Goal: Task Accomplishment & Management: Manage account settings

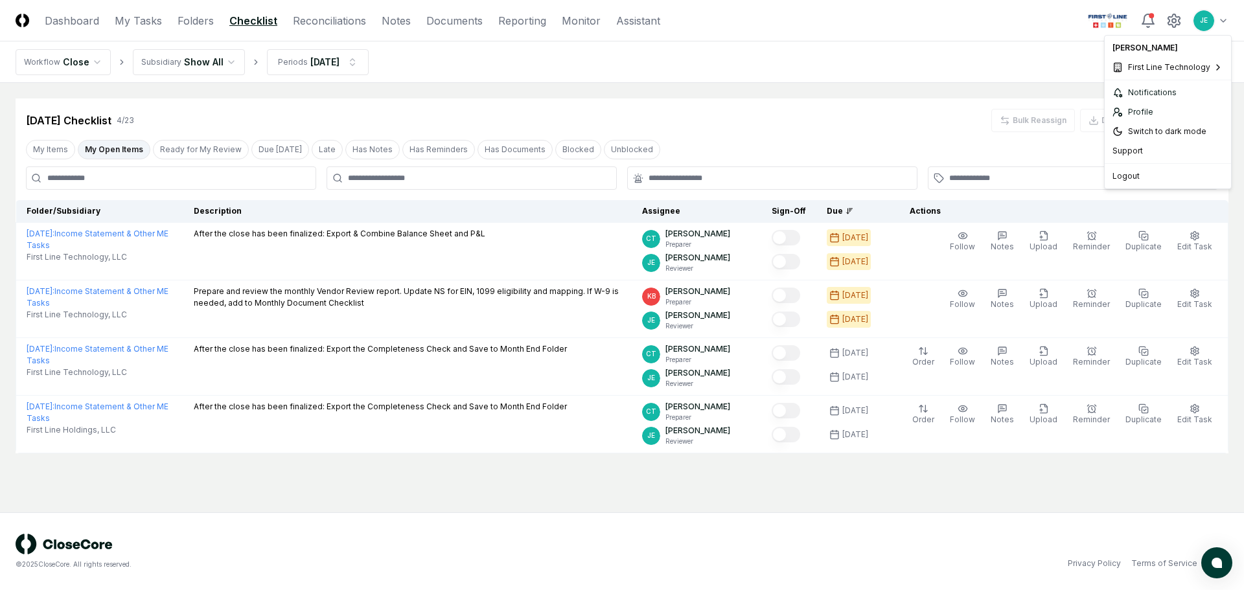
click at [1210, 24] on html "CloseCore Dashboard My Tasks Folders Checklist Reconciliations Notes Documents …" at bounding box center [622, 295] width 1244 height 590
click at [1050, 93] on span "Natural Direct" at bounding box center [1045, 90] width 51 height 12
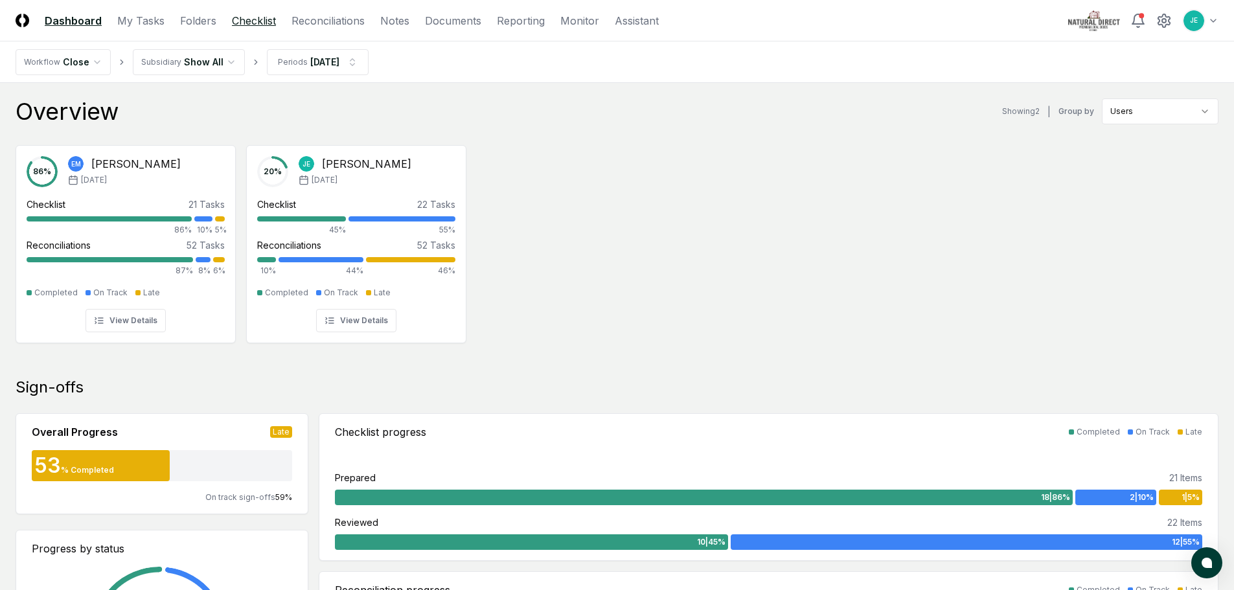
click at [266, 22] on link "Checklist" at bounding box center [254, 21] width 44 height 16
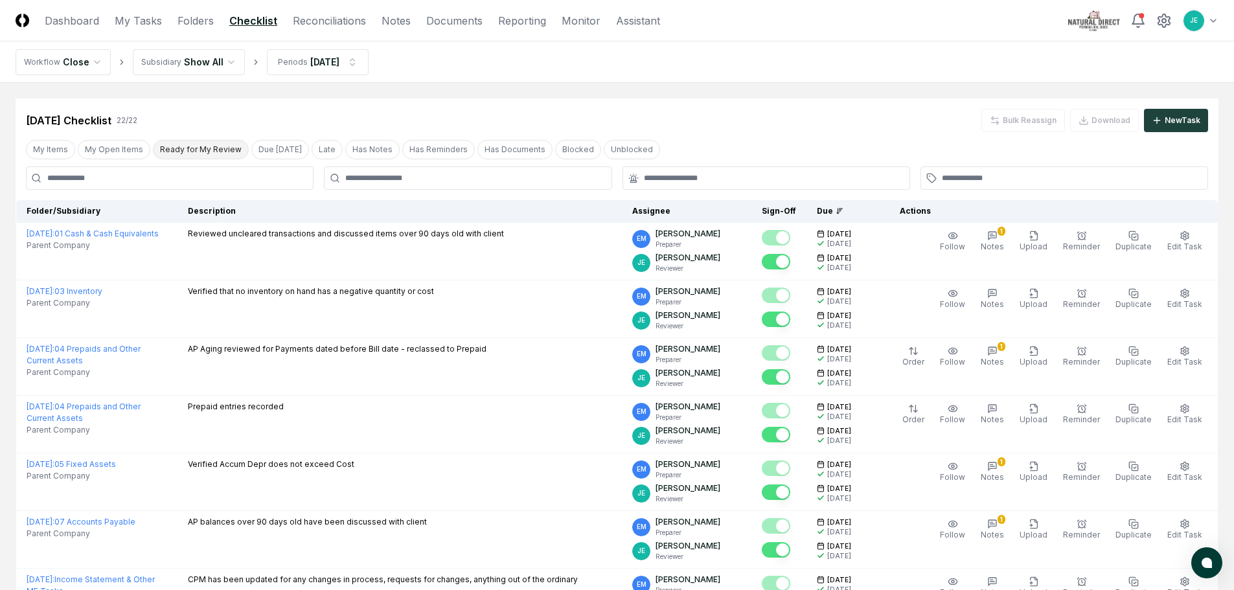
click at [190, 150] on button "Ready for My Review" at bounding box center [201, 149] width 96 height 19
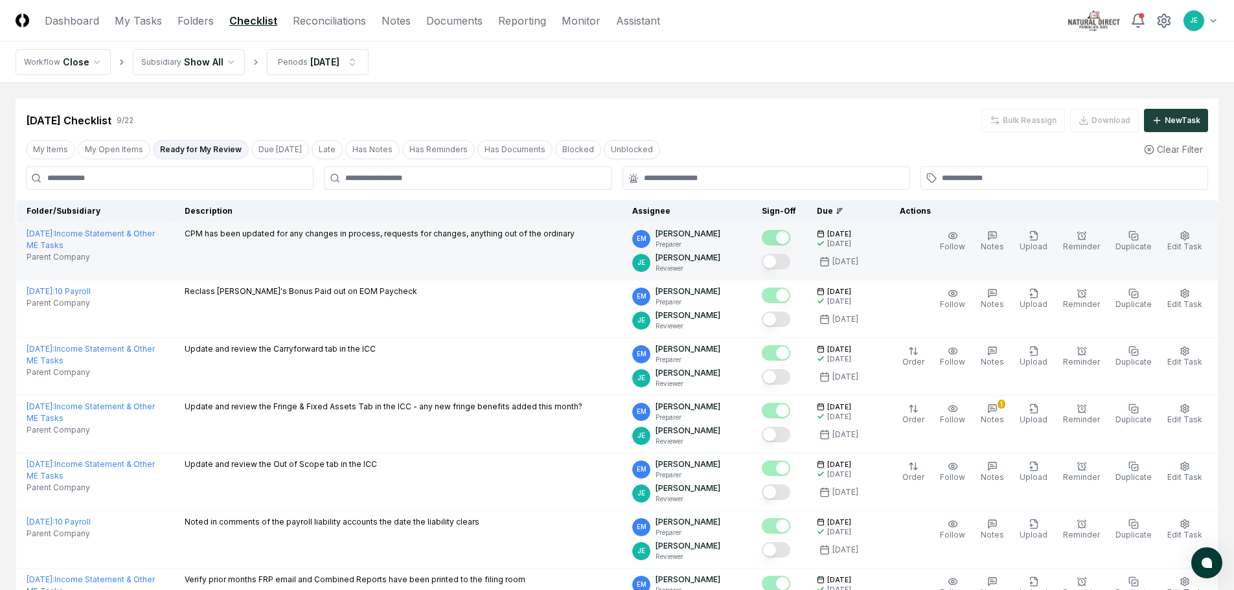
click at [791, 263] on button "Mark complete" at bounding box center [776, 262] width 29 height 16
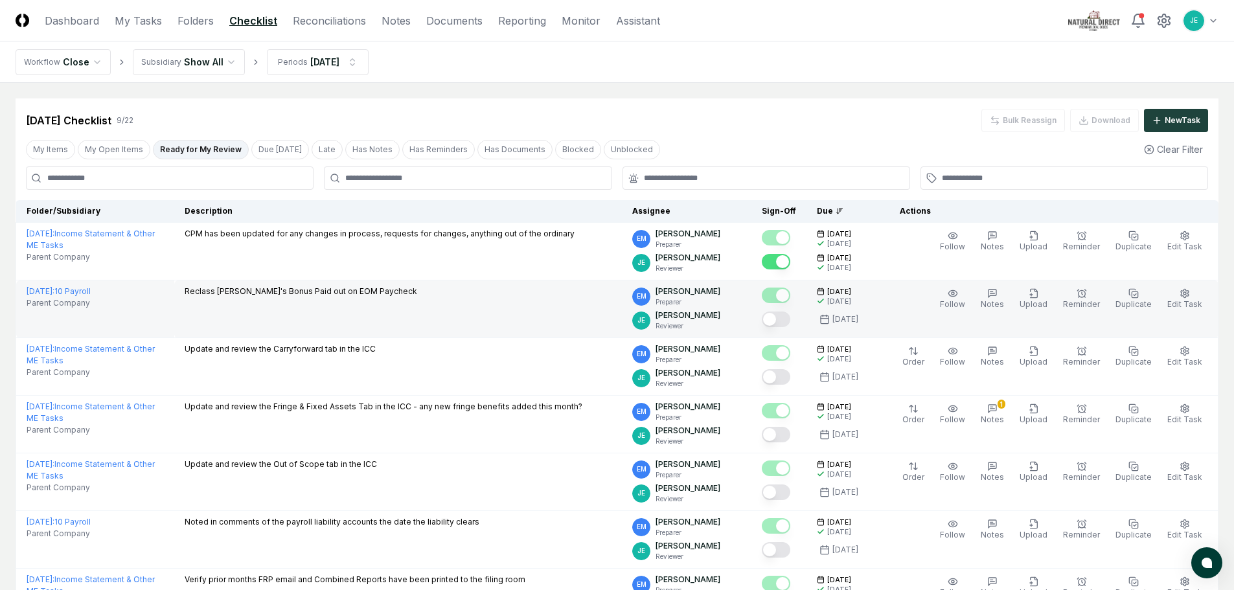
click at [791, 322] on button "Mark complete" at bounding box center [776, 320] width 29 height 16
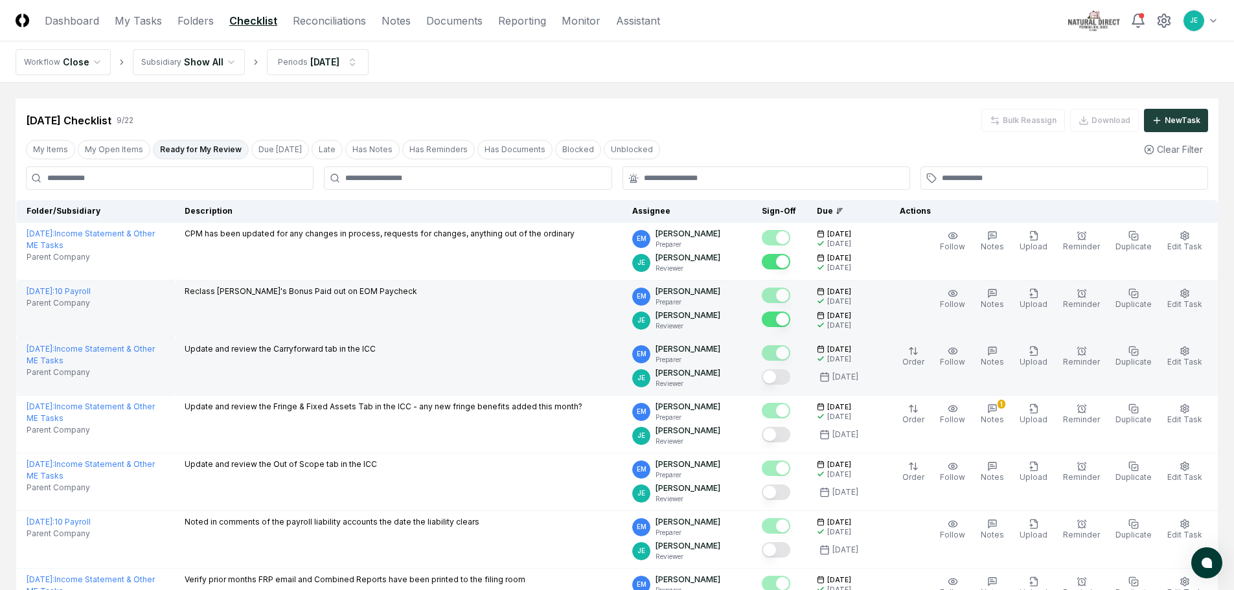
click at [789, 377] on button "Mark complete" at bounding box center [776, 377] width 29 height 16
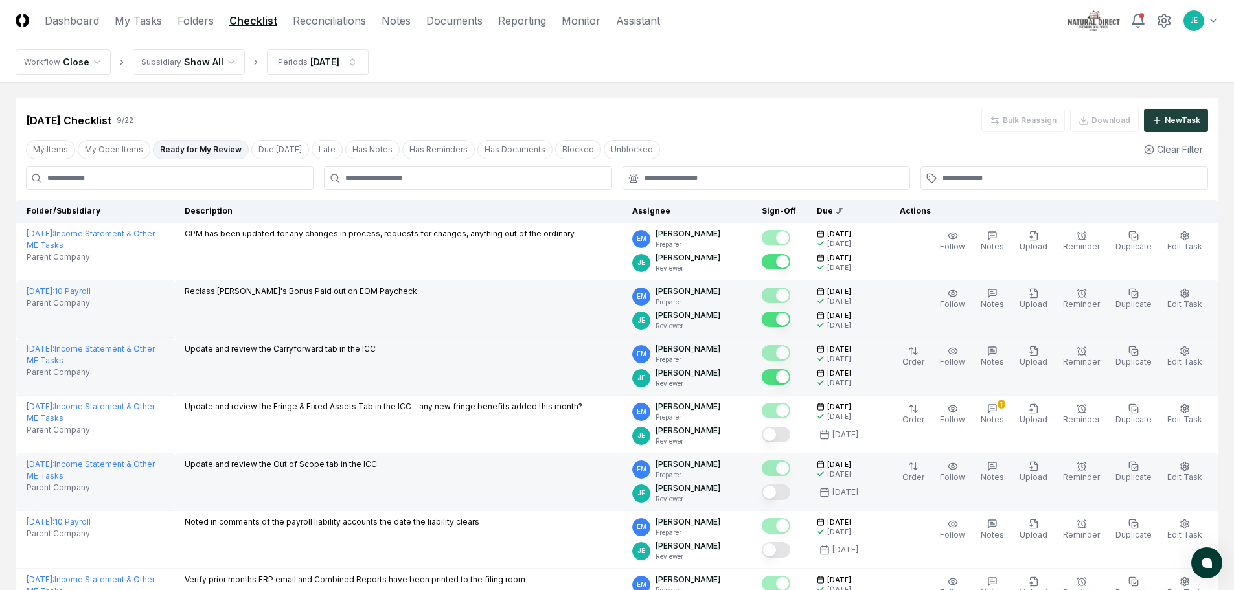
click at [791, 492] on button "Mark complete" at bounding box center [776, 493] width 29 height 16
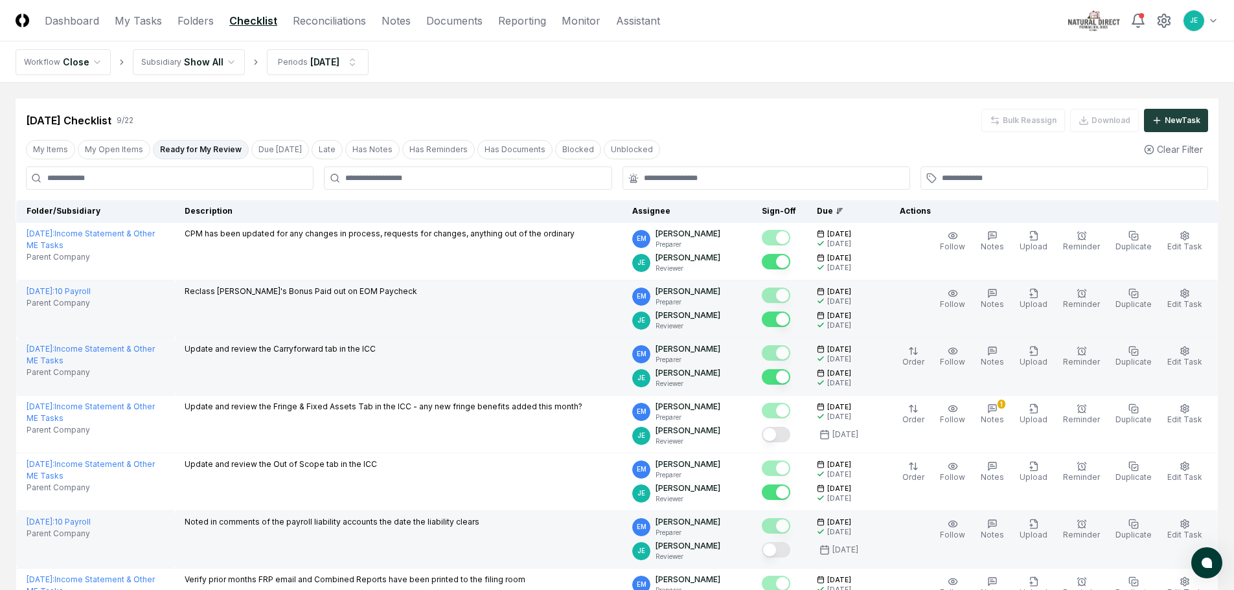
click at [791, 549] on button "Mark complete" at bounding box center [776, 550] width 29 height 16
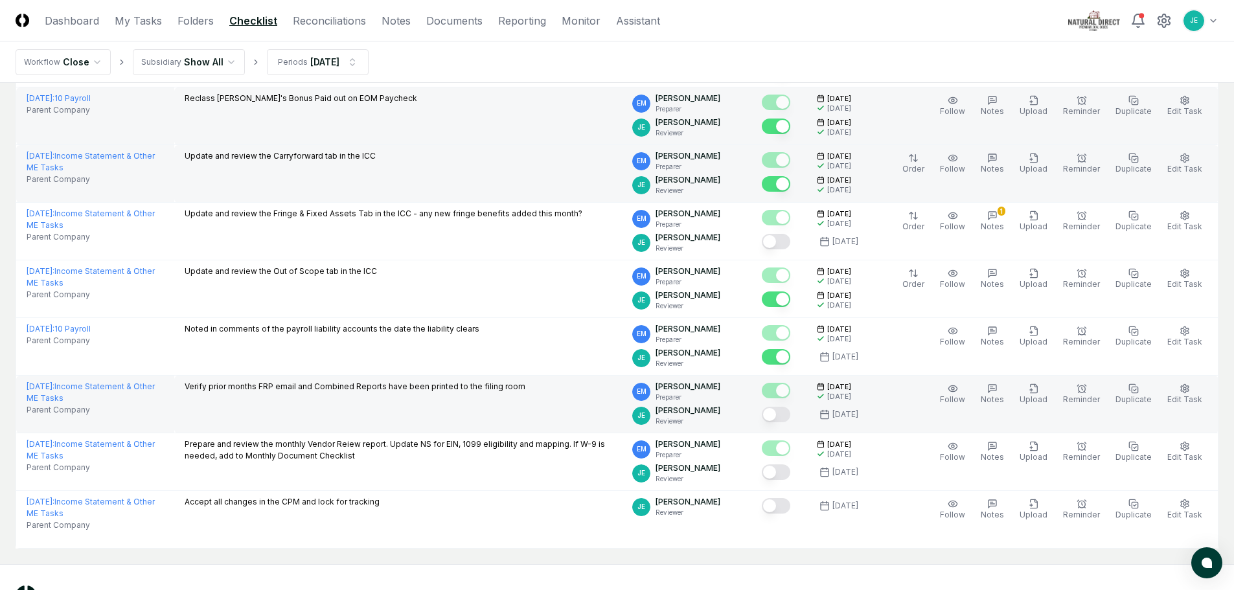
scroll to position [194, 0]
click at [791, 415] on button "Mark complete" at bounding box center [776, 414] width 29 height 16
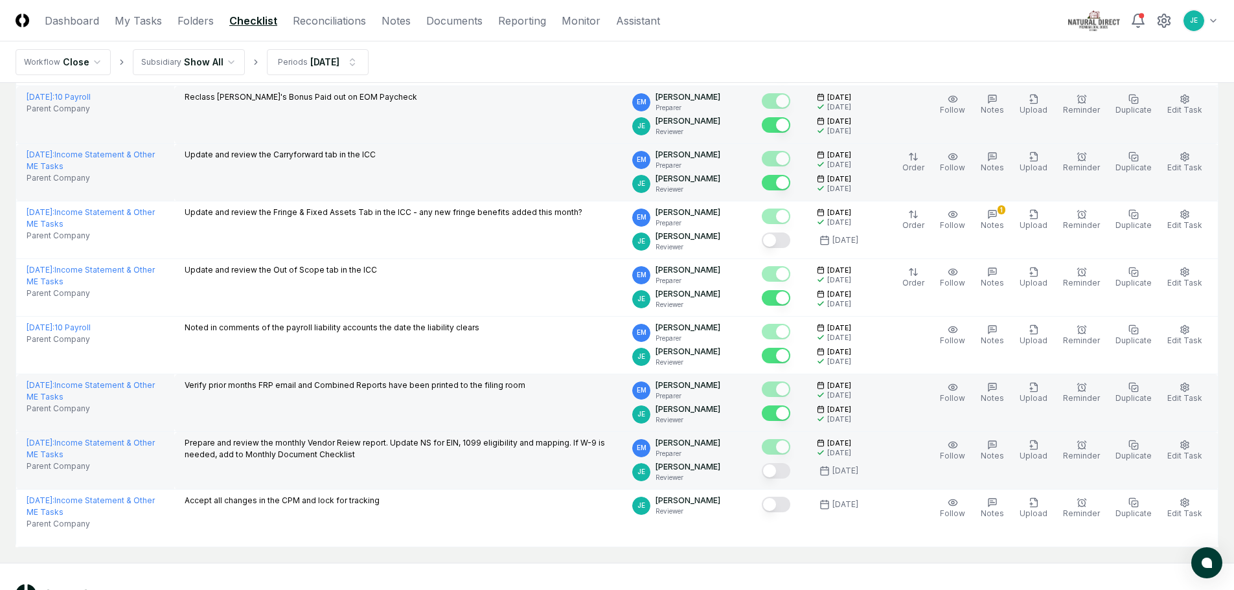
click at [791, 471] on button "Mark complete" at bounding box center [776, 471] width 29 height 16
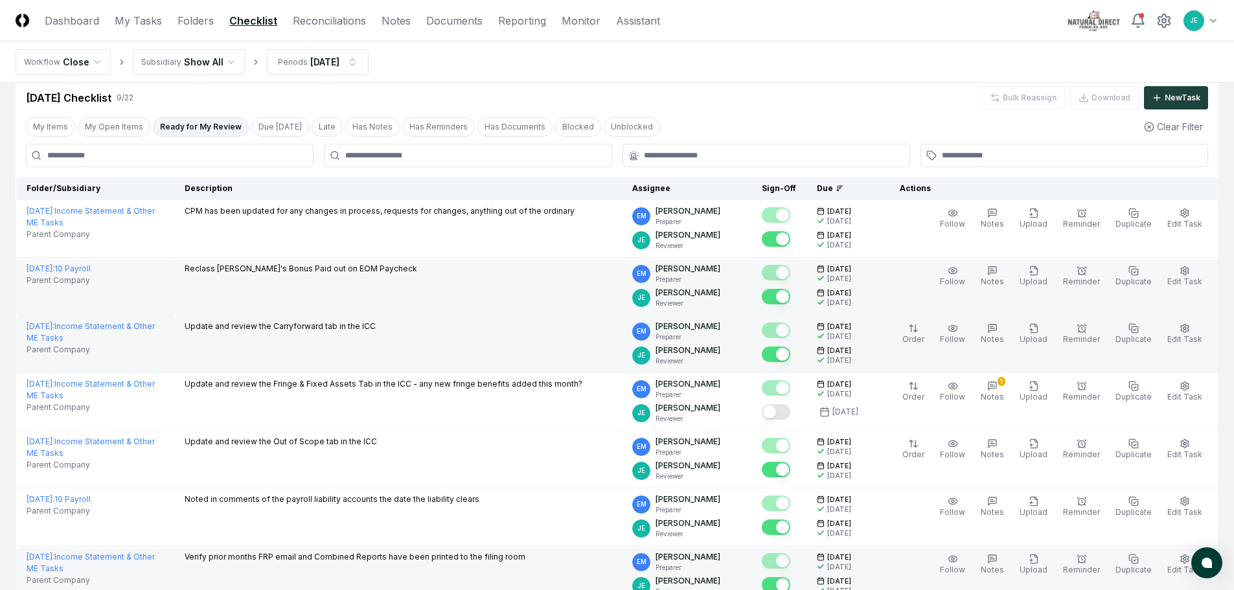
scroll to position [0, 0]
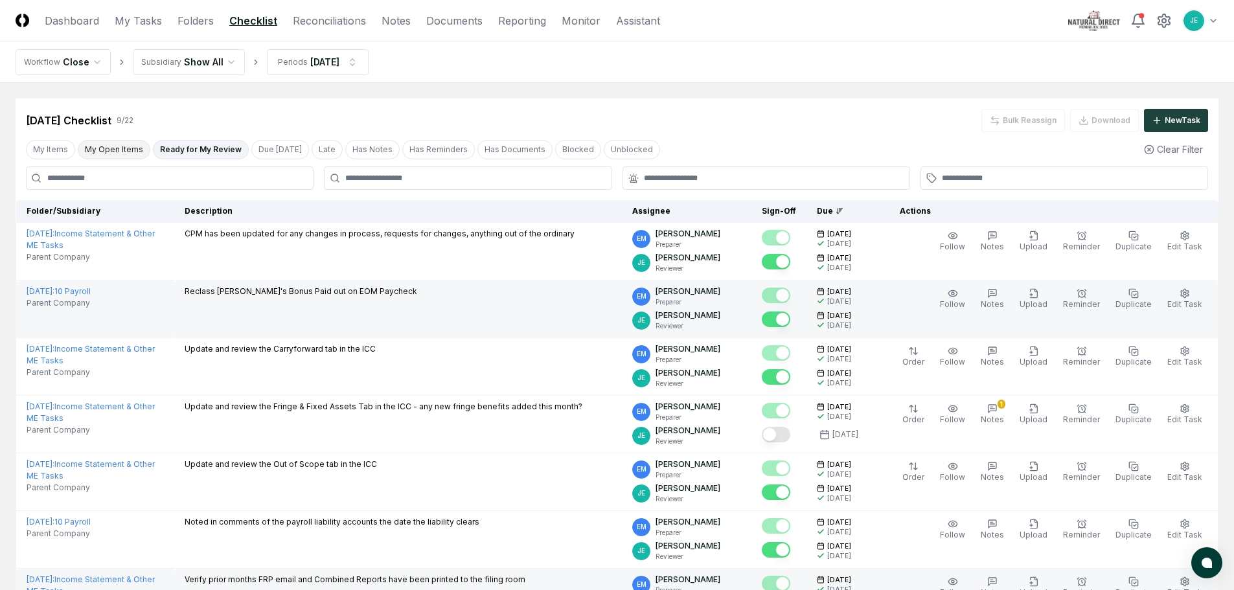
click at [110, 143] on button "My Open Items" at bounding box center [114, 149] width 73 height 19
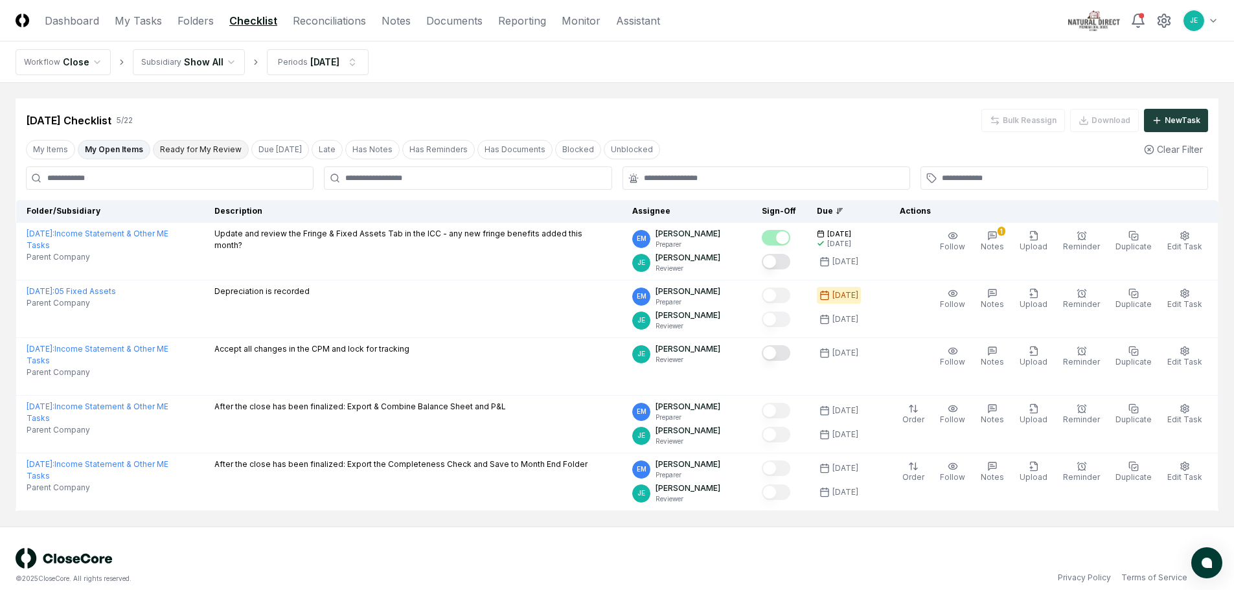
click at [190, 151] on button "Ready for My Review" at bounding box center [201, 149] width 96 height 19
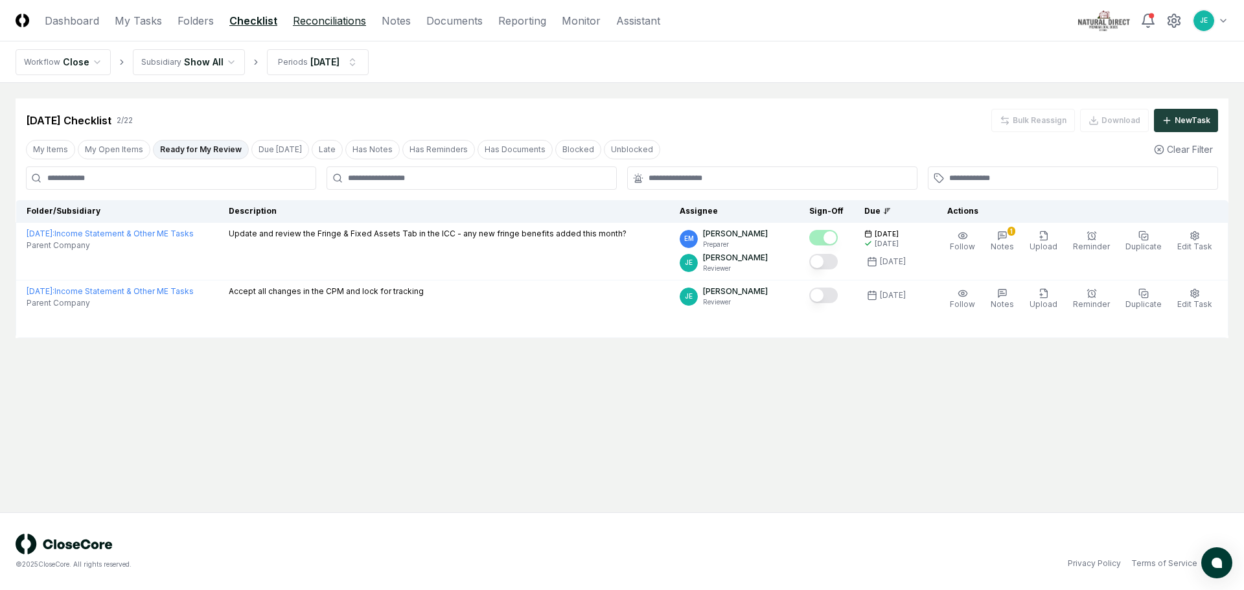
click at [317, 14] on link "Reconciliations" at bounding box center [329, 21] width 73 height 16
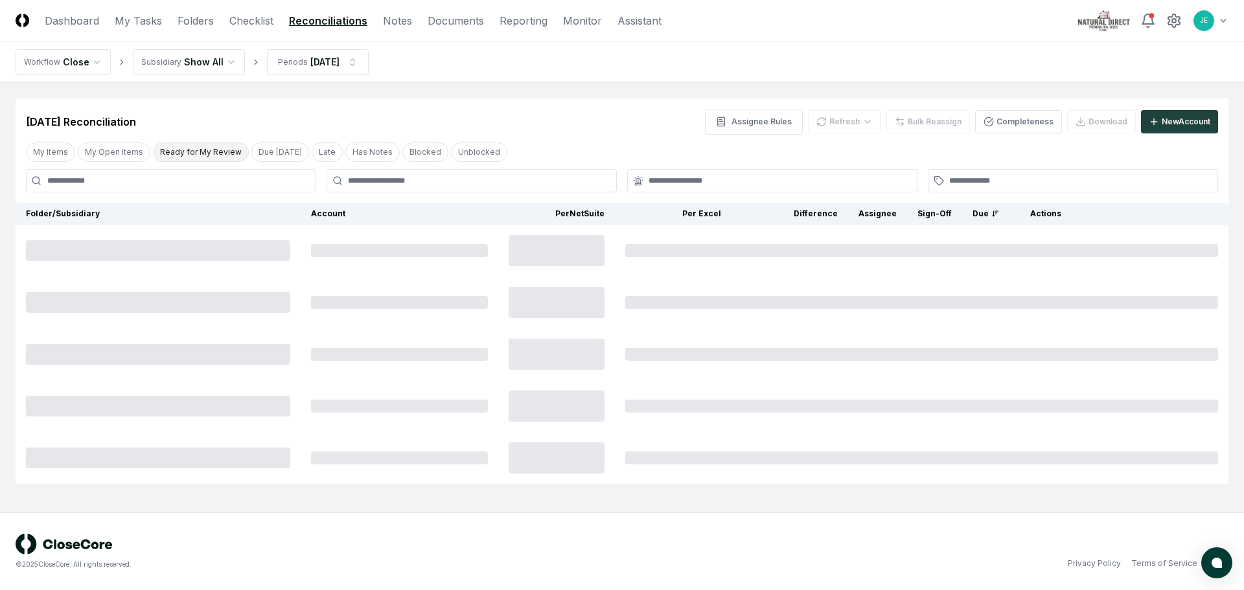
click at [214, 153] on button "Ready for My Review" at bounding box center [201, 152] width 96 height 19
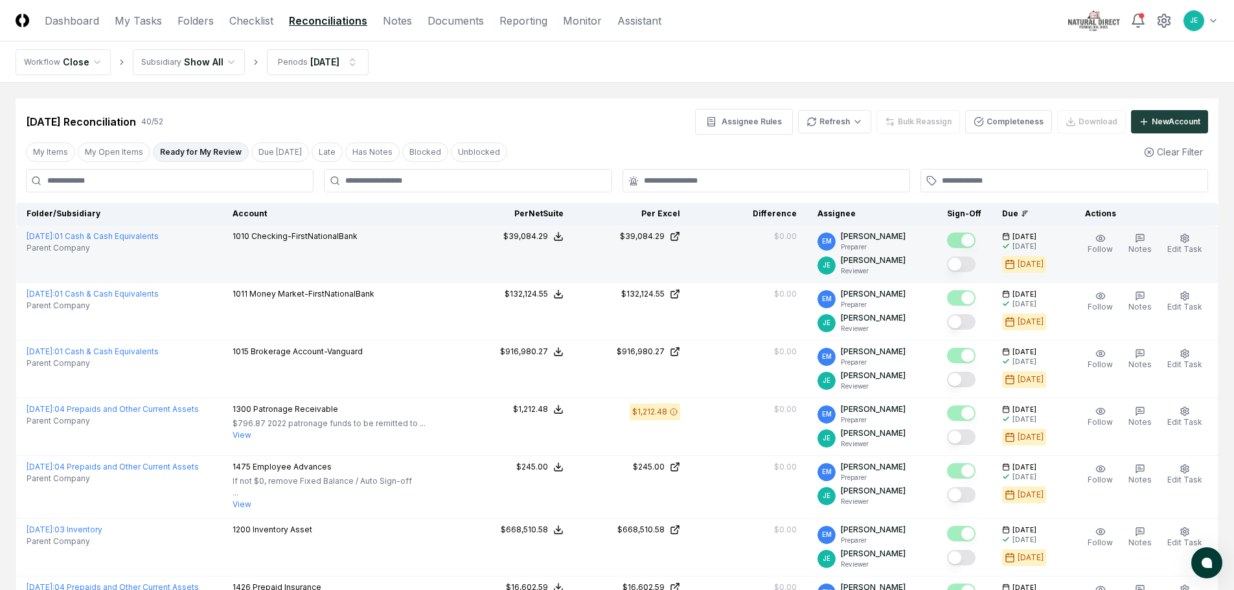
click at [966, 259] on button "Mark complete" at bounding box center [961, 265] width 29 height 16
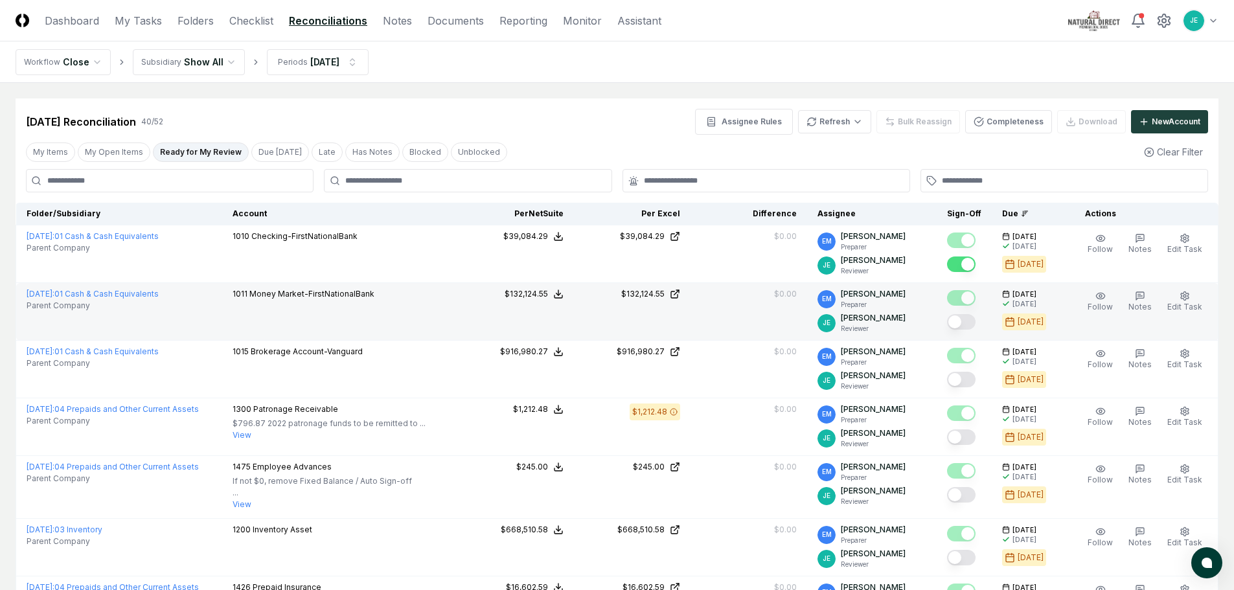
click at [967, 322] on button "Mark complete" at bounding box center [961, 322] width 29 height 16
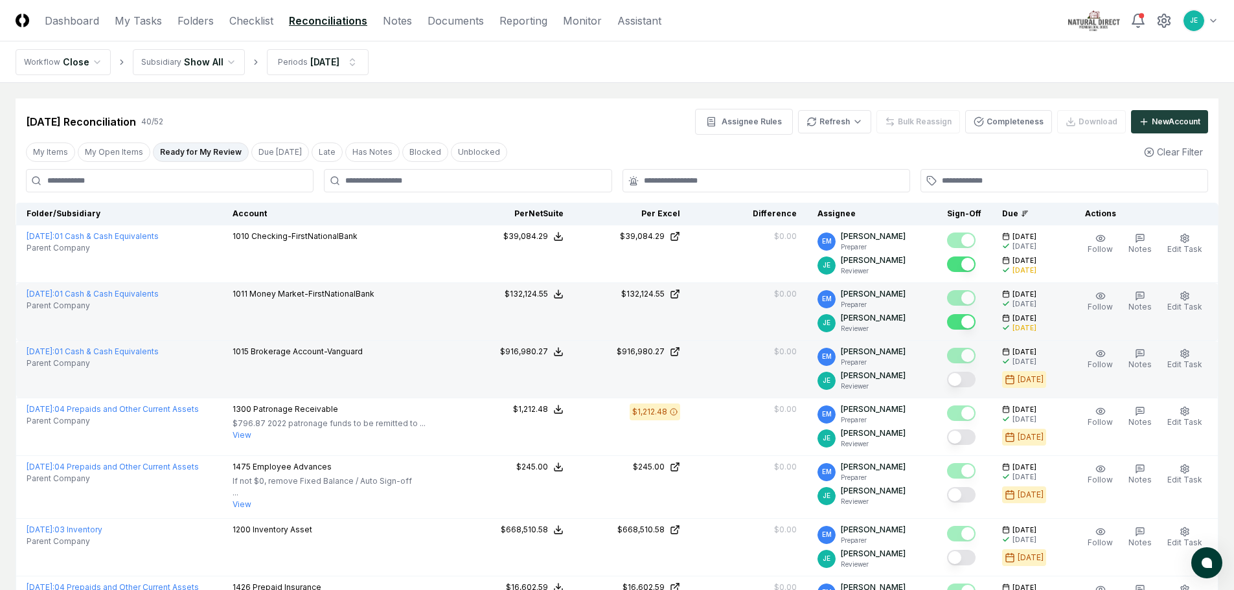
click at [967, 380] on button "Mark complete" at bounding box center [961, 380] width 29 height 16
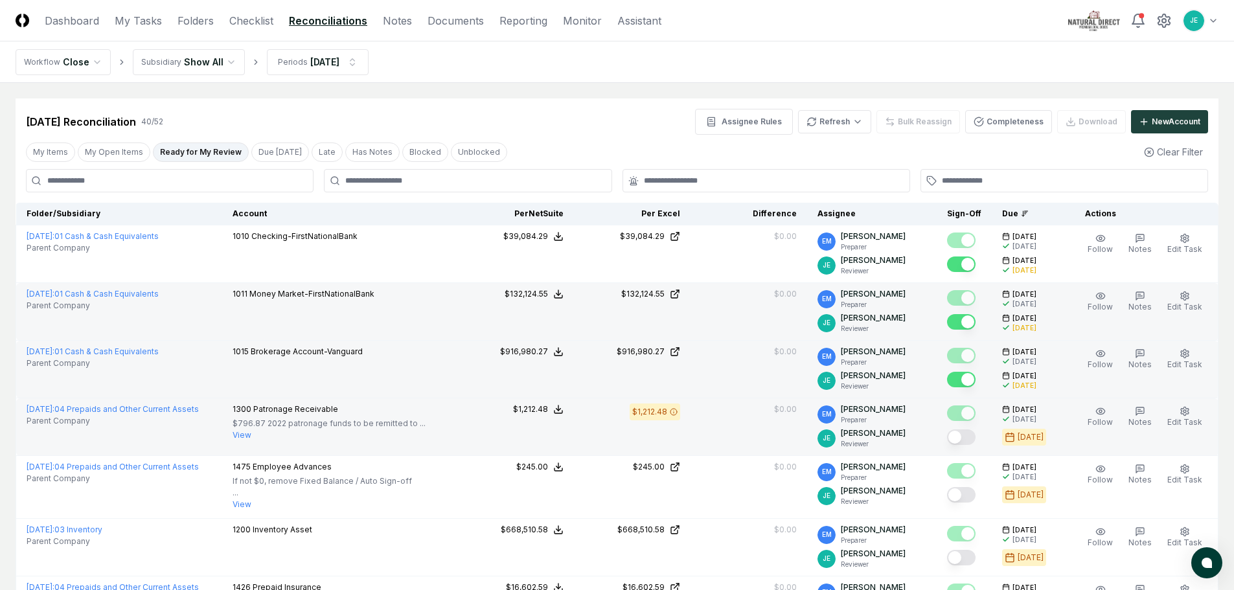
click at [972, 438] on button "Mark complete" at bounding box center [961, 438] width 29 height 16
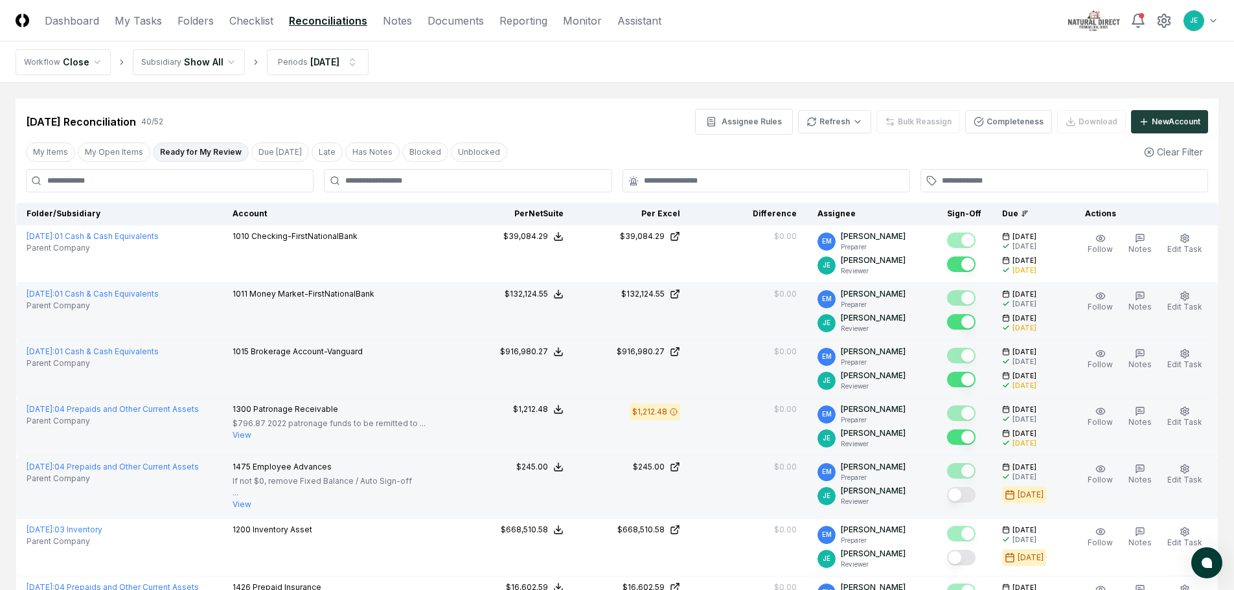
click at [976, 494] on button "Mark complete" at bounding box center [961, 495] width 29 height 16
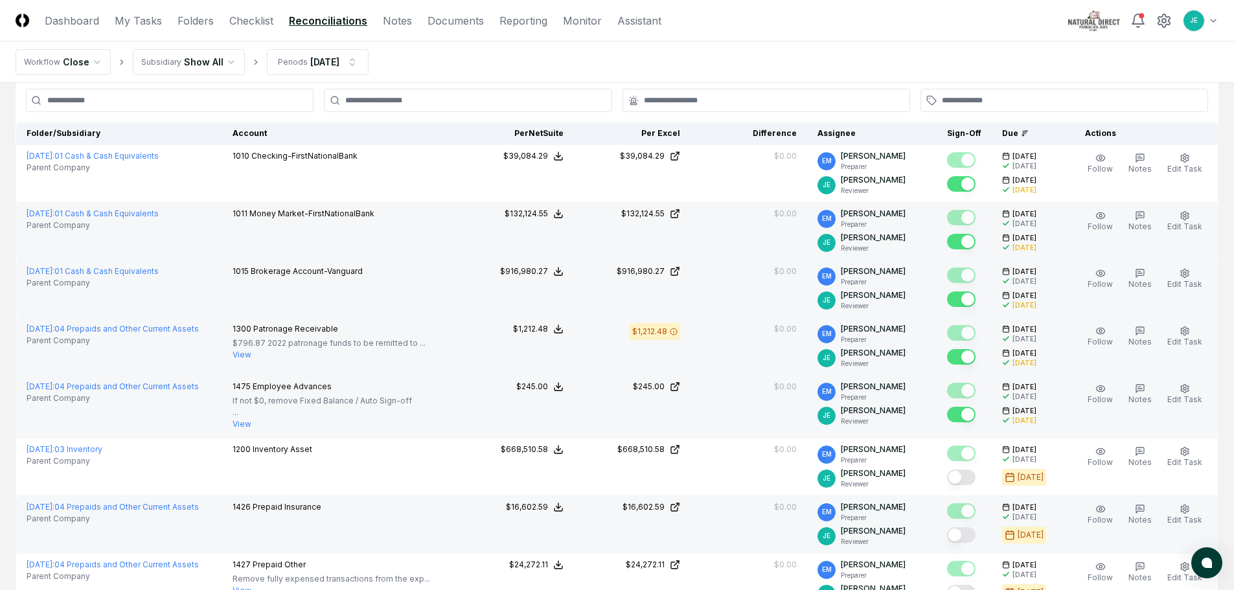
scroll to position [130, 0]
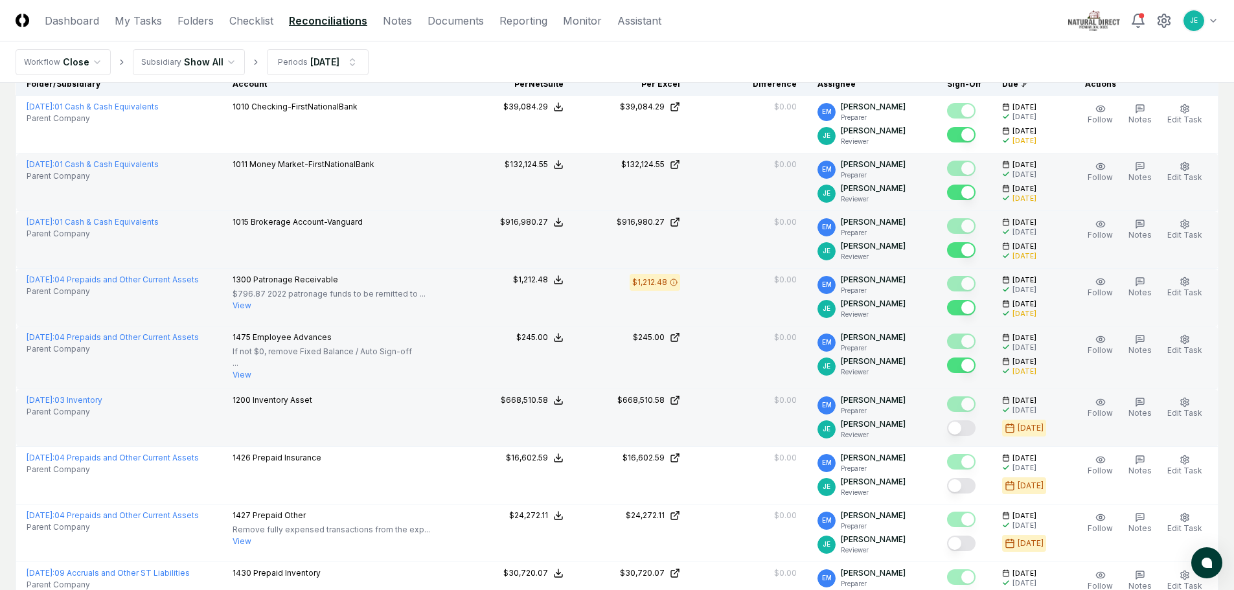
click at [964, 430] on button "Mark complete" at bounding box center [961, 429] width 29 height 16
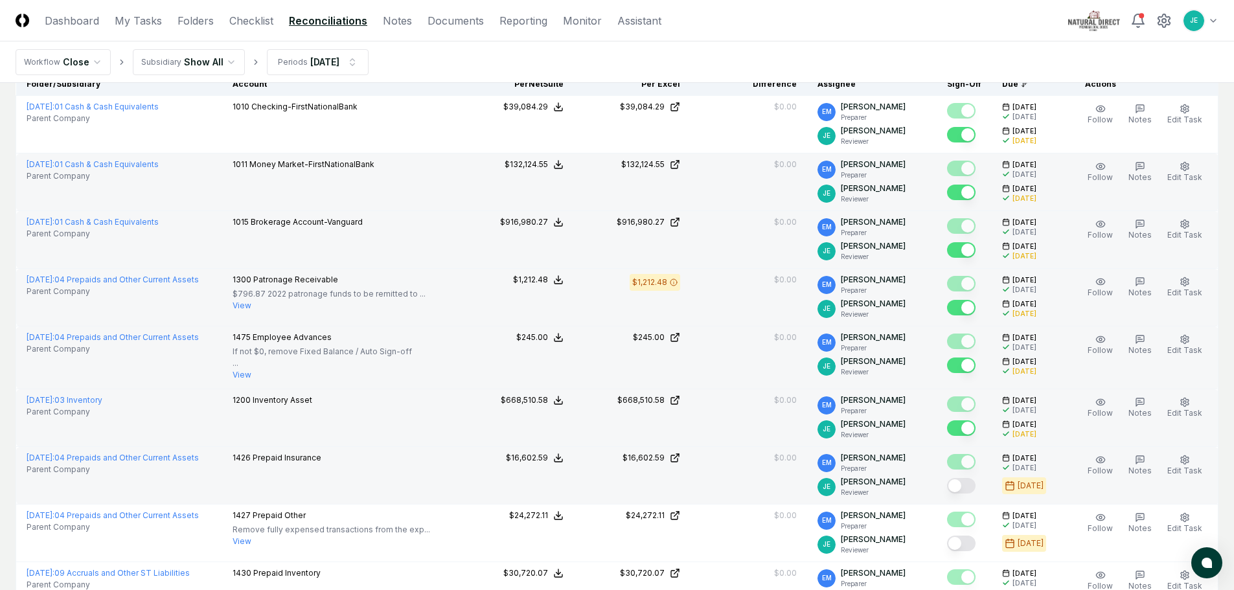
click at [968, 483] on button "Mark complete" at bounding box center [961, 486] width 29 height 16
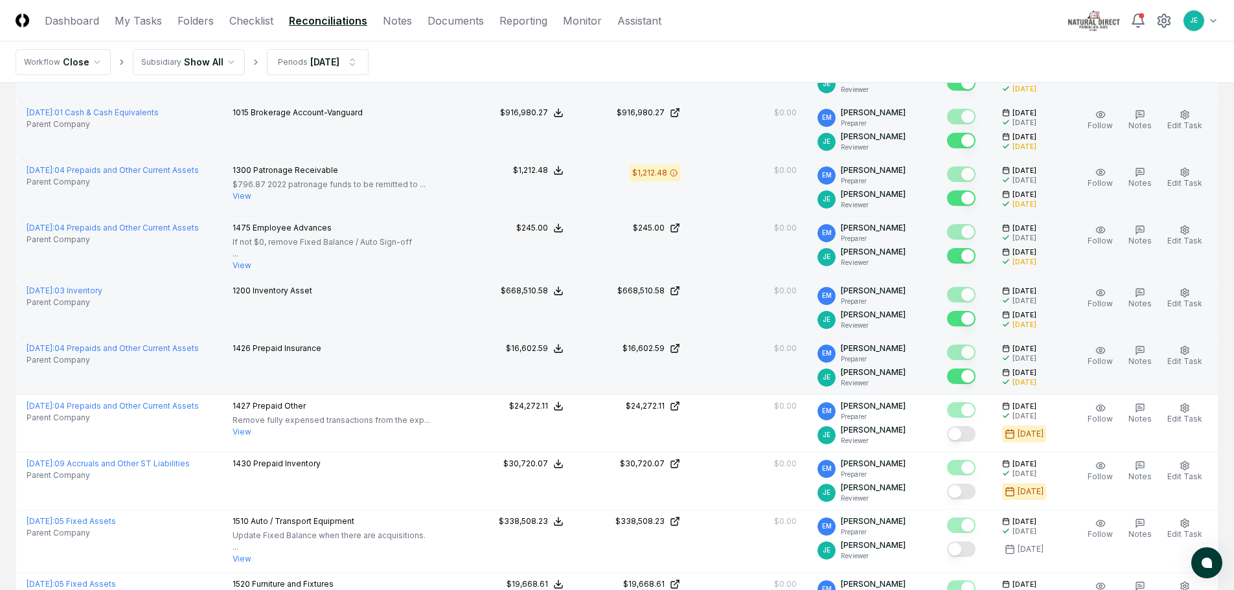
scroll to position [259, 0]
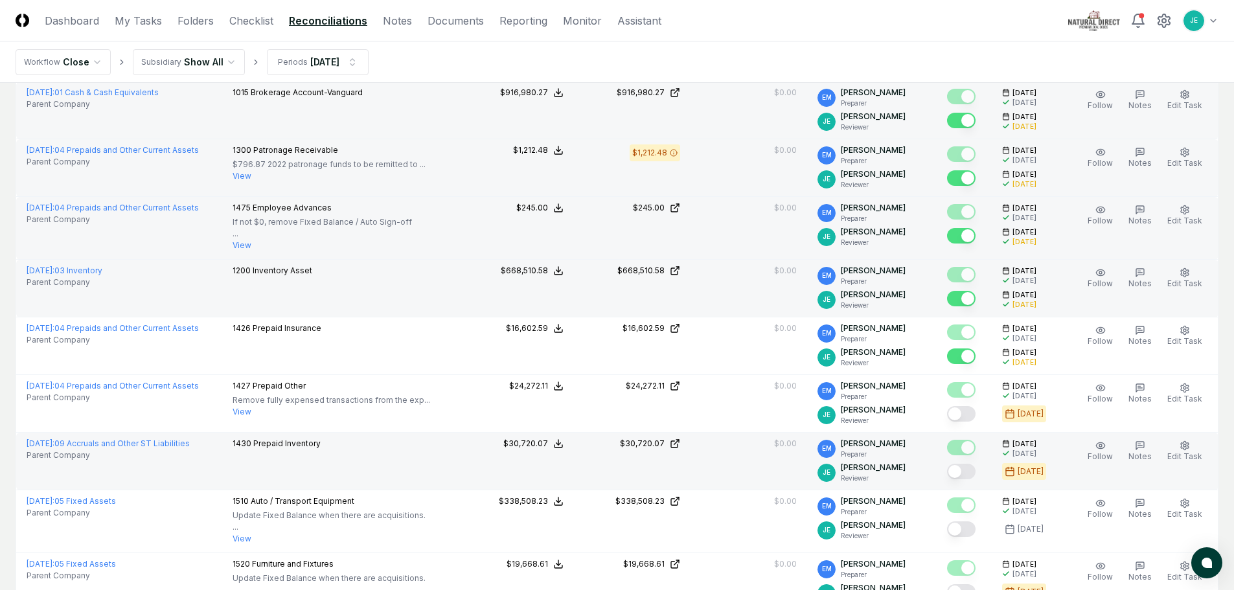
click at [973, 474] on button "Mark complete" at bounding box center [961, 472] width 29 height 16
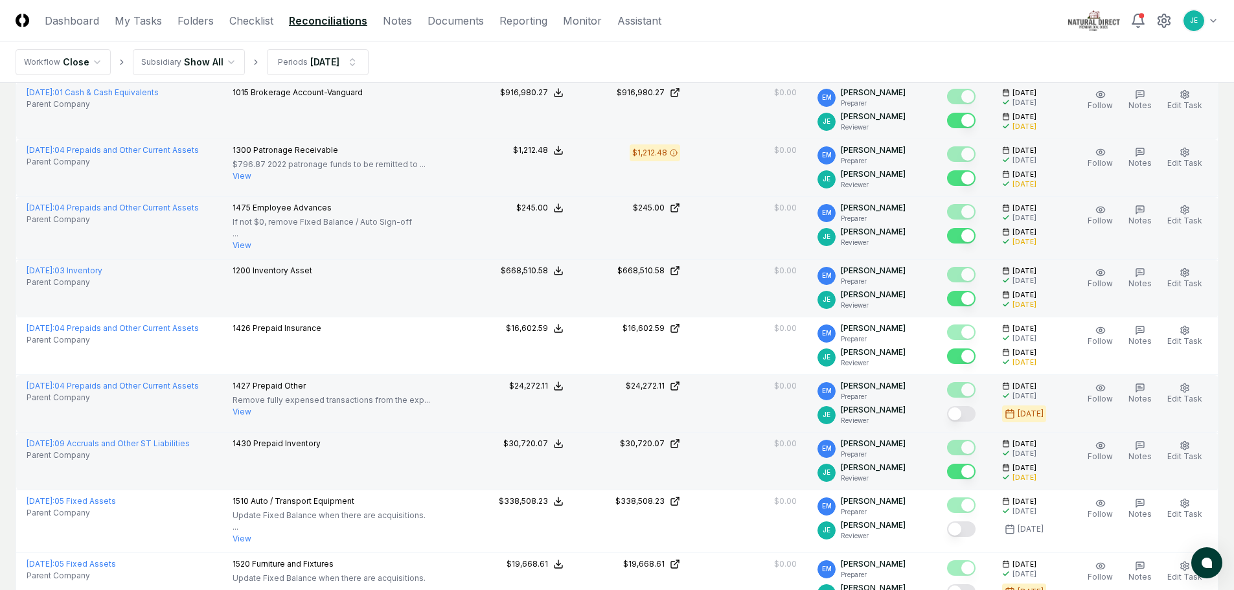
click at [969, 410] on button "Mark complete" at bounding box center [961, 414] width 29 height 16
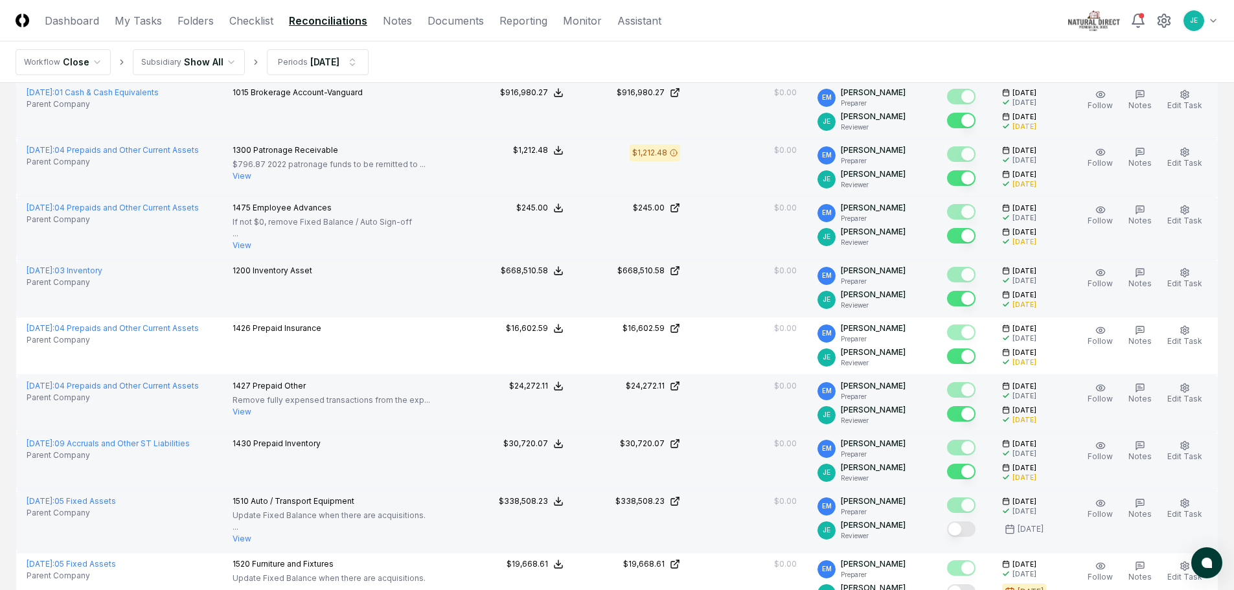
click at [974, 528] on button "Mark complete" at bounding box center [961, 530] width 29 height 16
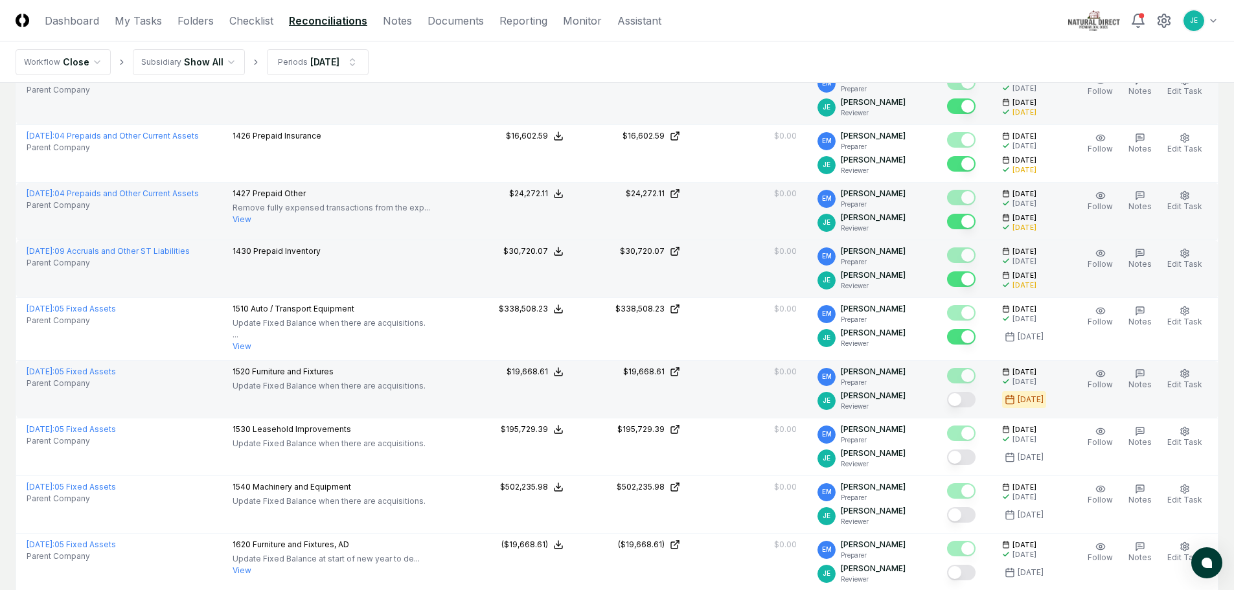
scroll to position [454, 0]
click at [971, 405] on button "Mark complete" at bounding box center [961, 398] width 29 height 16
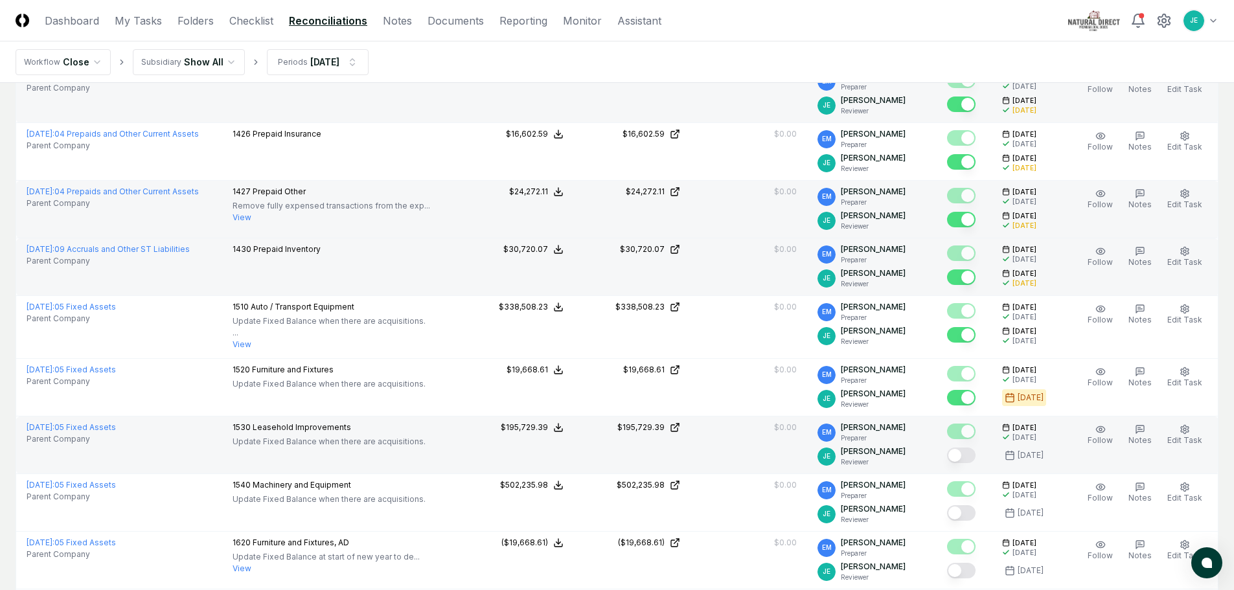
click at [962, 450] on button "Mark complete" at bounding box center [961, 456] width 29 height 16
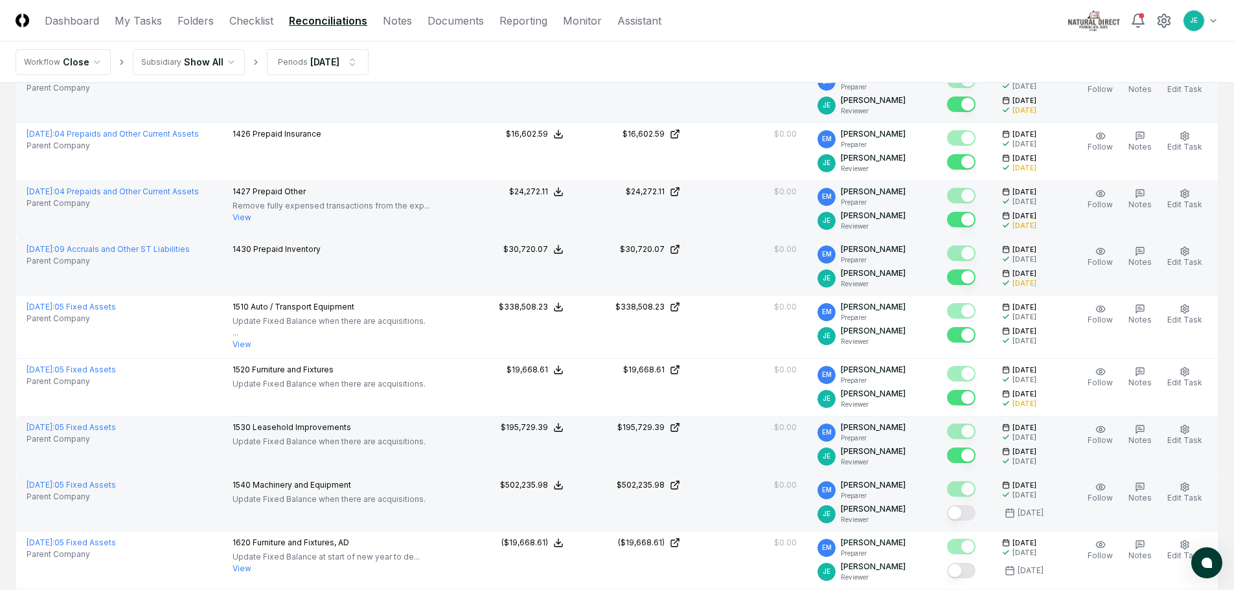
click at [966, 509] on button "Mark complete" at bounding box center [961, 513] width 29 height 16
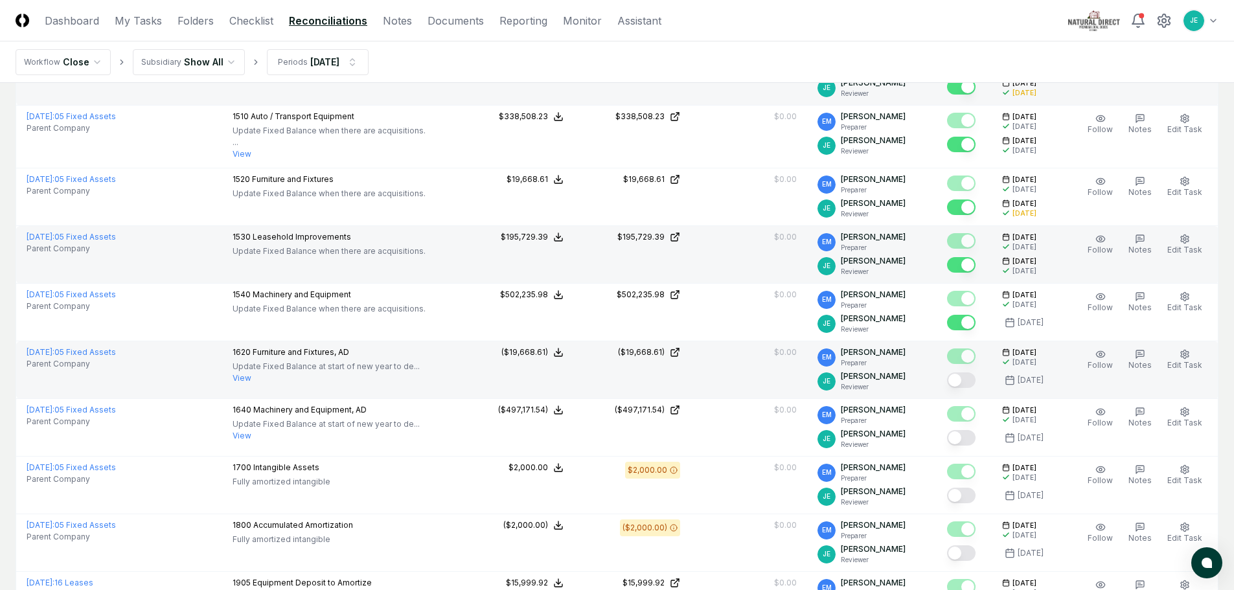
scroll to position [648, 0]
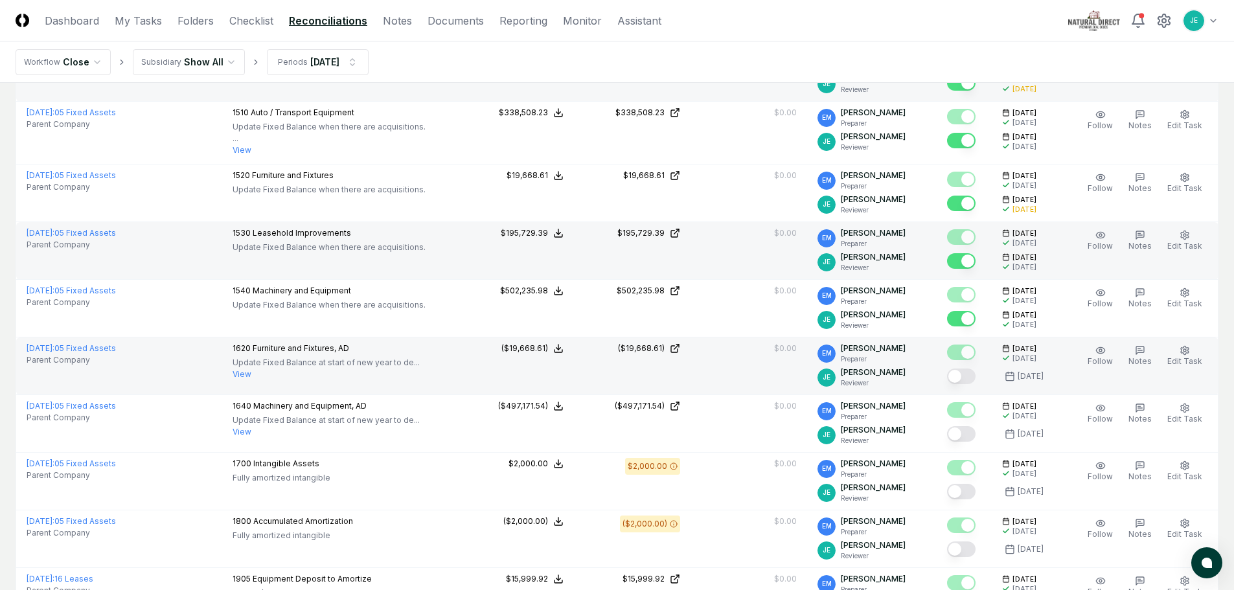
click at [975, 379] on button "Mark complete" at bounding box center [961, 377] width 29 height 16
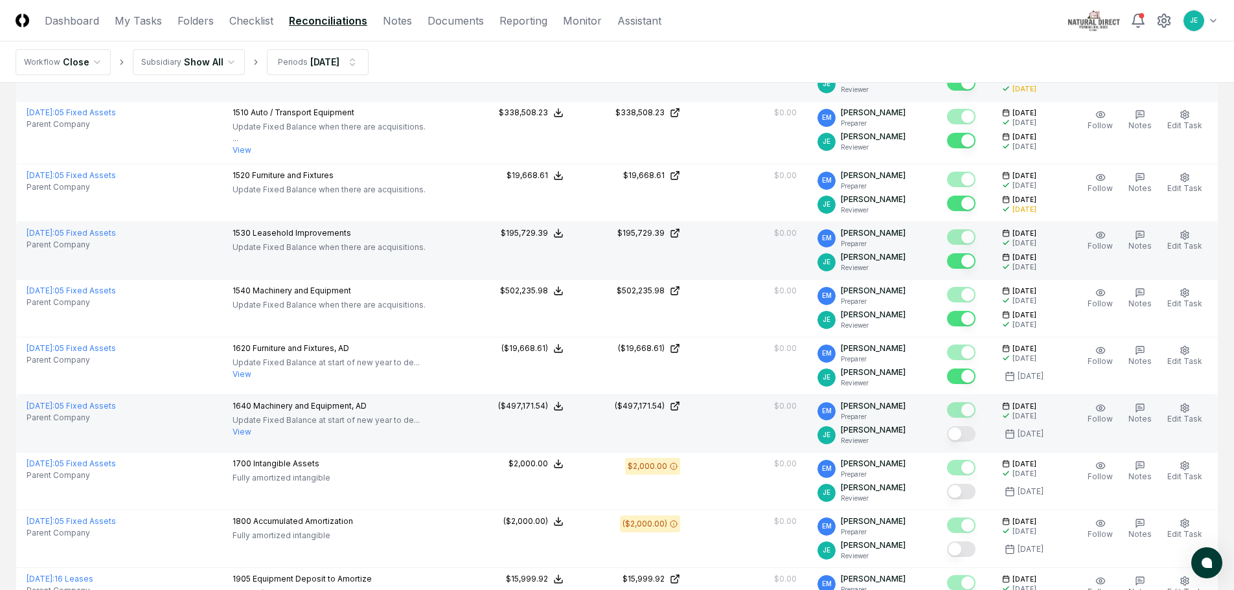
click at [969, 435] on button "Mark complete" at bounding box center [961, 434] width 29 height 16
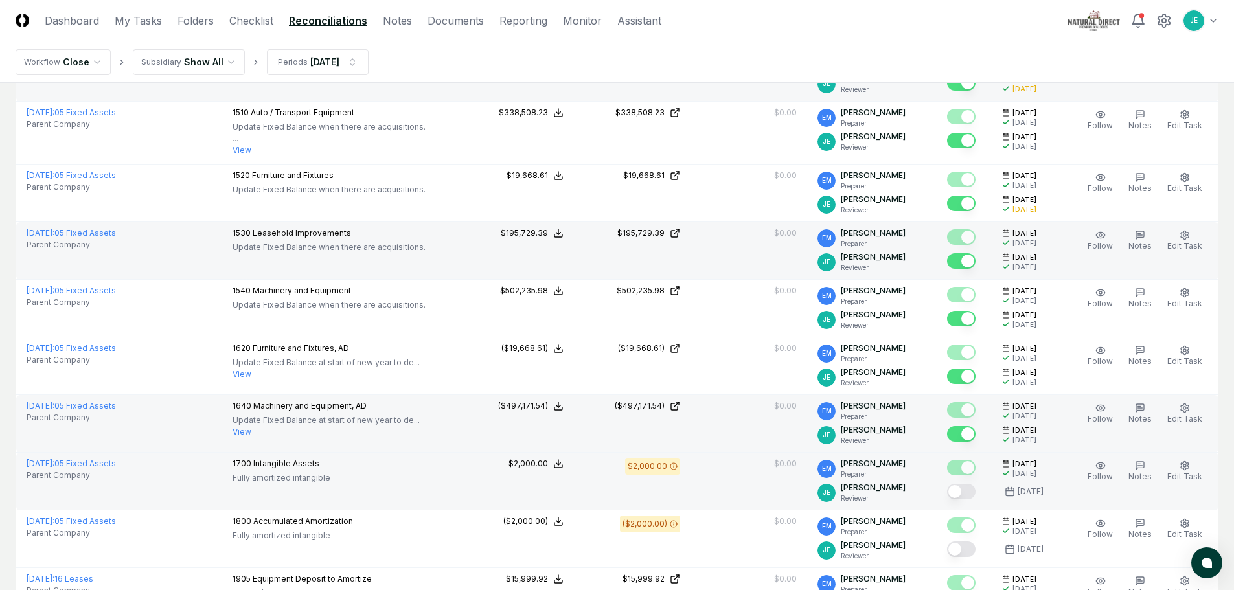
click at [967, 494] on button "Mark complete" at bounding box center [961, 492] width 29 height 16
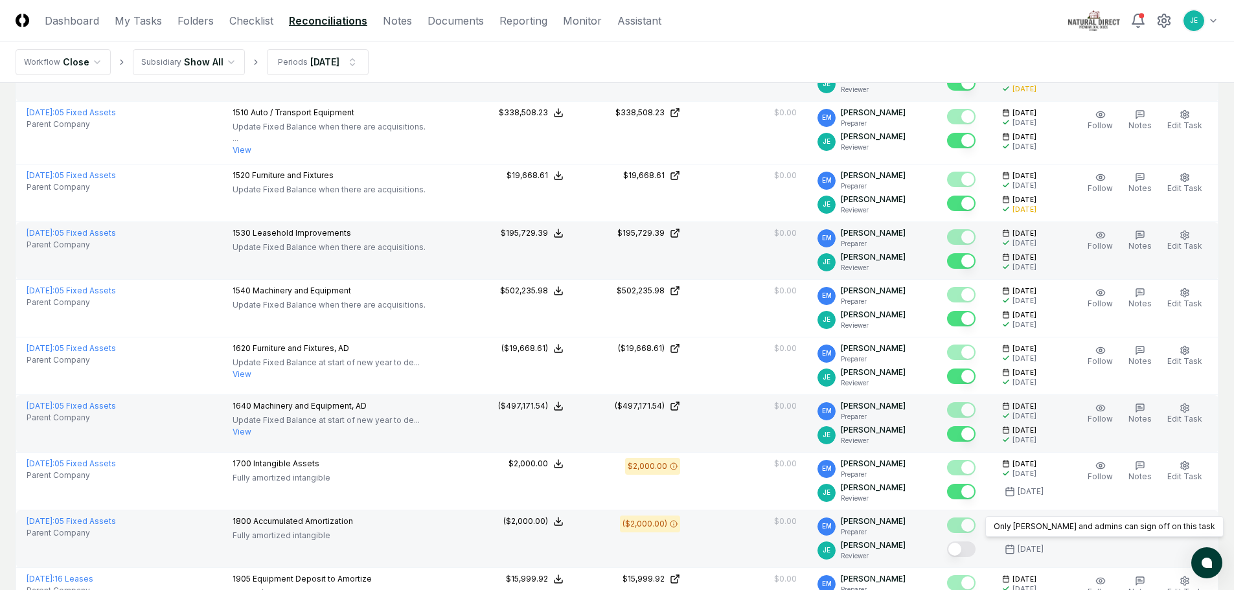
click at [970, 551] on button "Mark complete" at bounding box center [961, 550] width 29 height 16
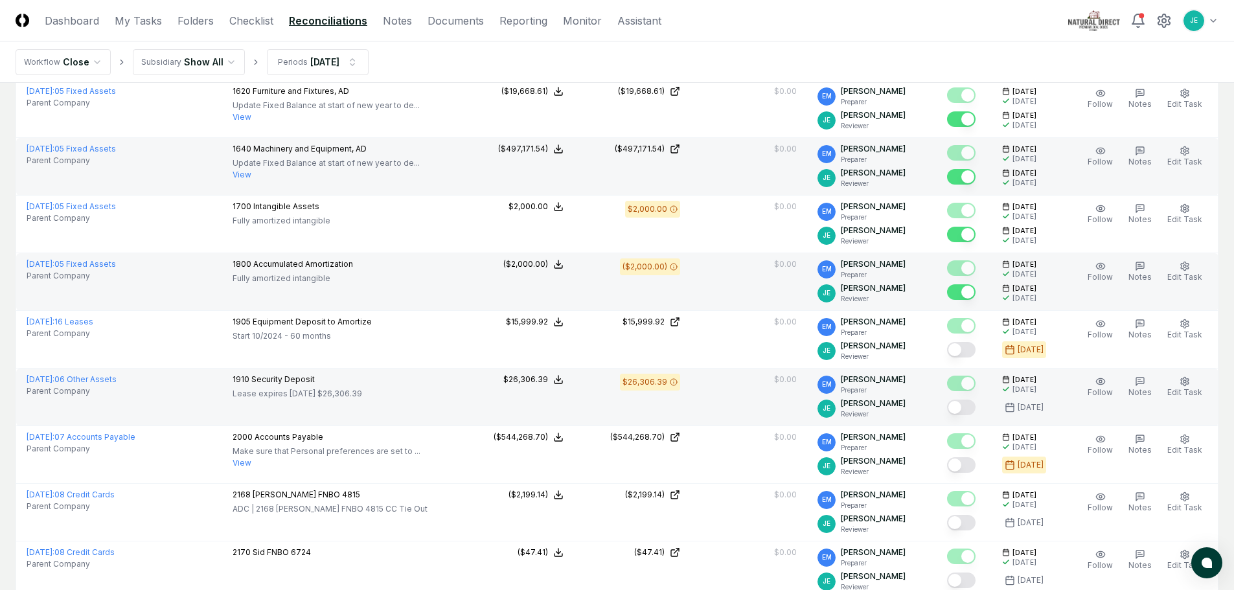
scroll to position [907, 0]
click at [969, 403] on button "Mark complete" at bounding box center [961, 406] width 29 height 16
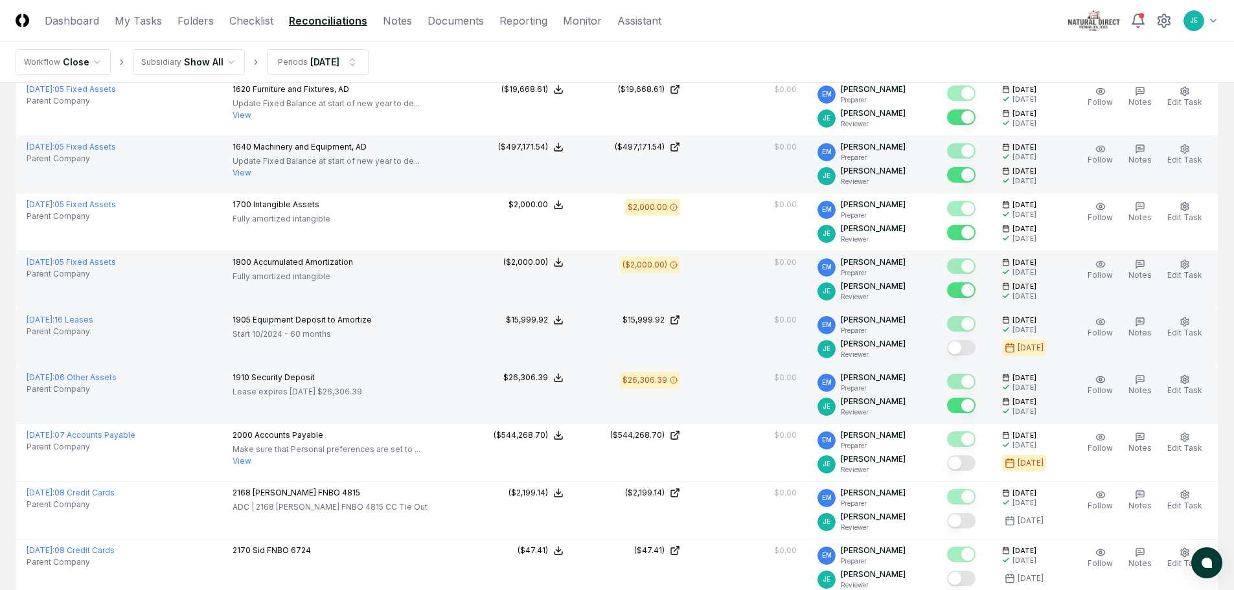
click at [962, 347] on button "Mark complete" at bounding box center [961, 348] width 29 height 16
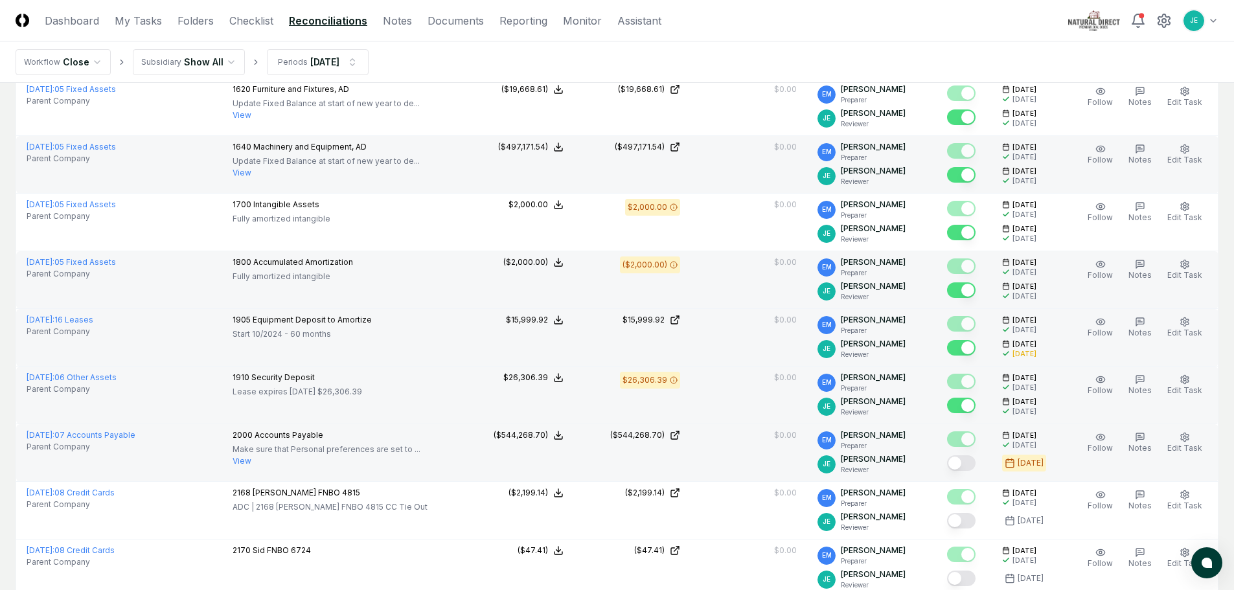
click at [968, 466] on button "Mark complete" at bounding box center [961, 464] width 29 height 16
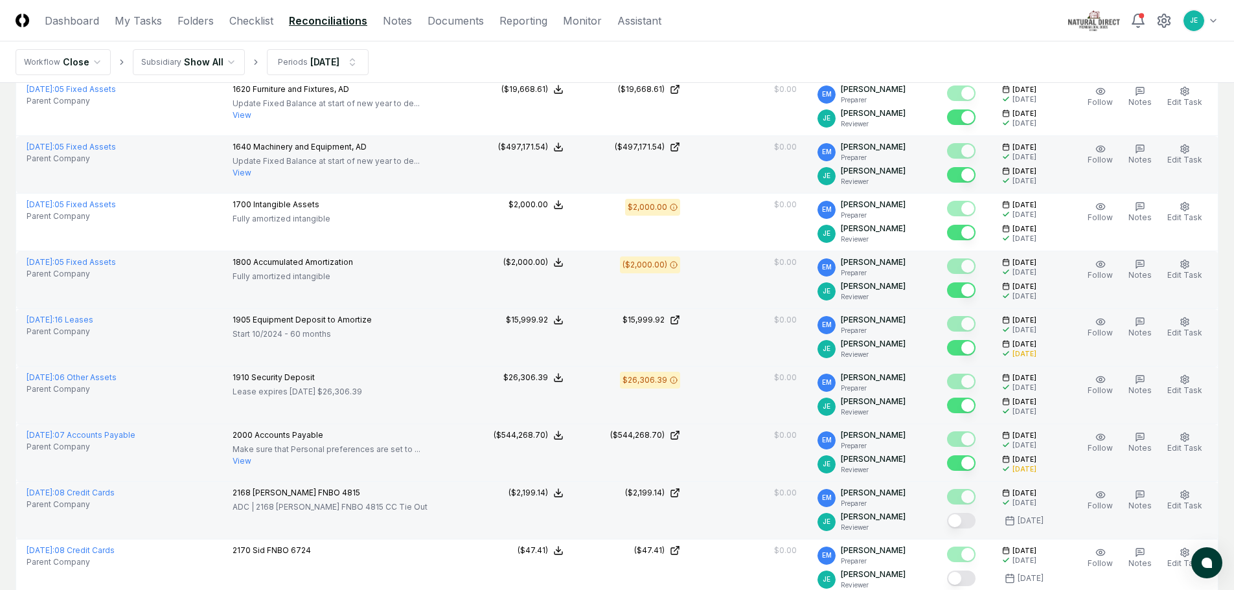
click at [971, 520] on button "Mark complete" at bounding box center [961, 521] width 29 height 16
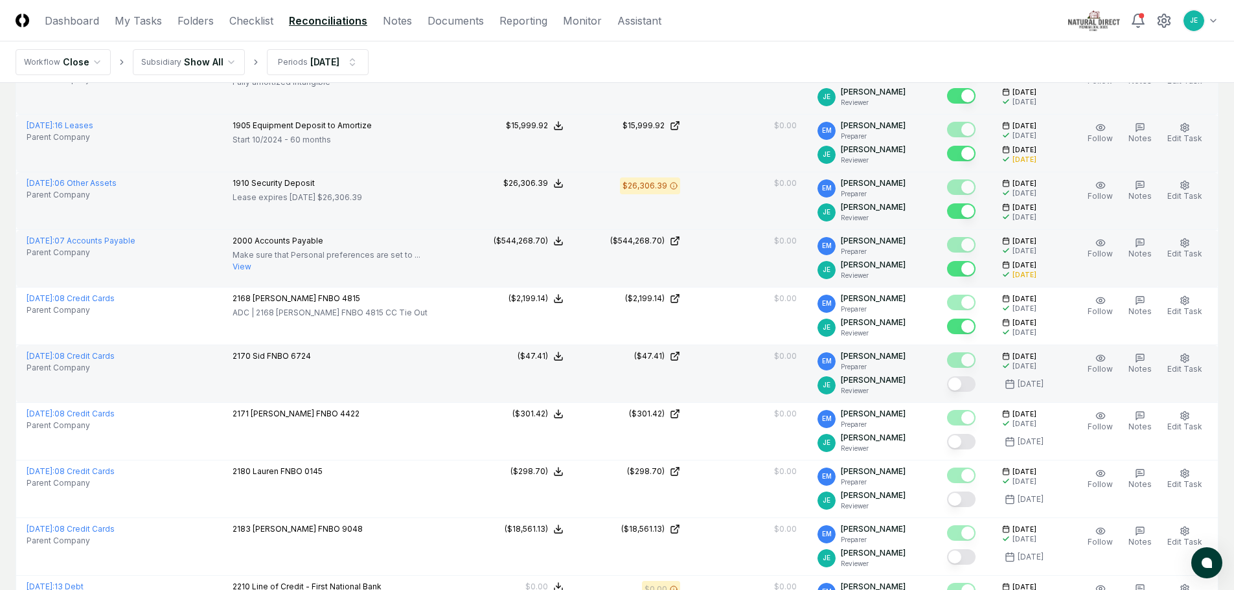
click at [972, 387] on button "Mark complete" at bounding box center [961, 384] width 29 height 16
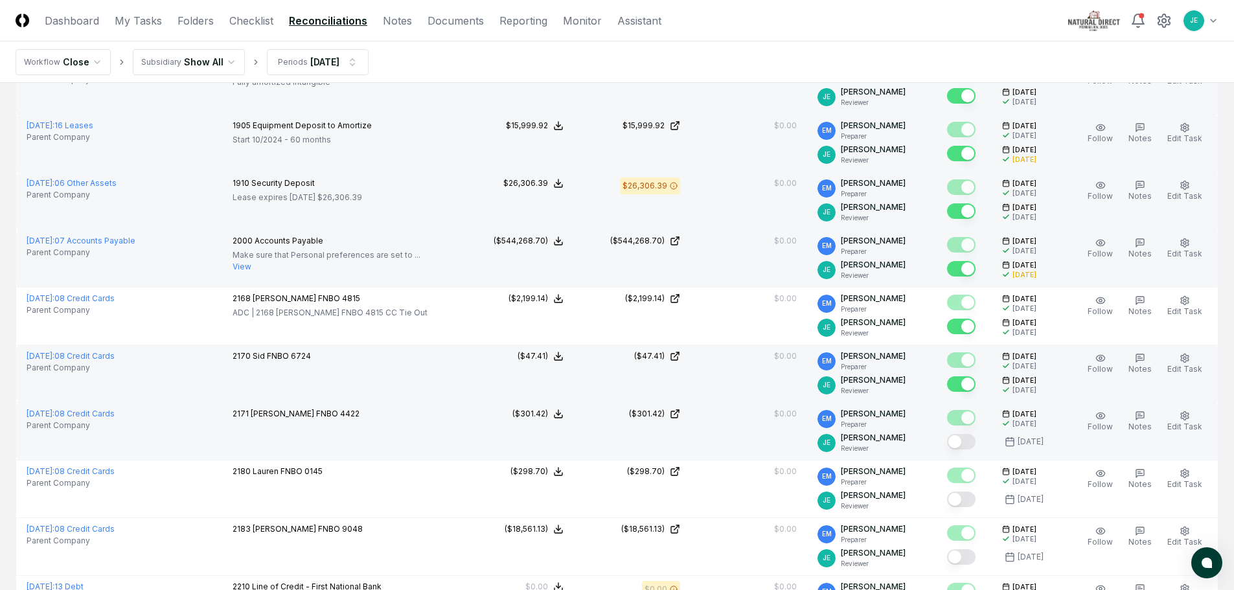
click at [967, 440] on button "Mark complete" at bounding box center [961, 442] width 29 height 16
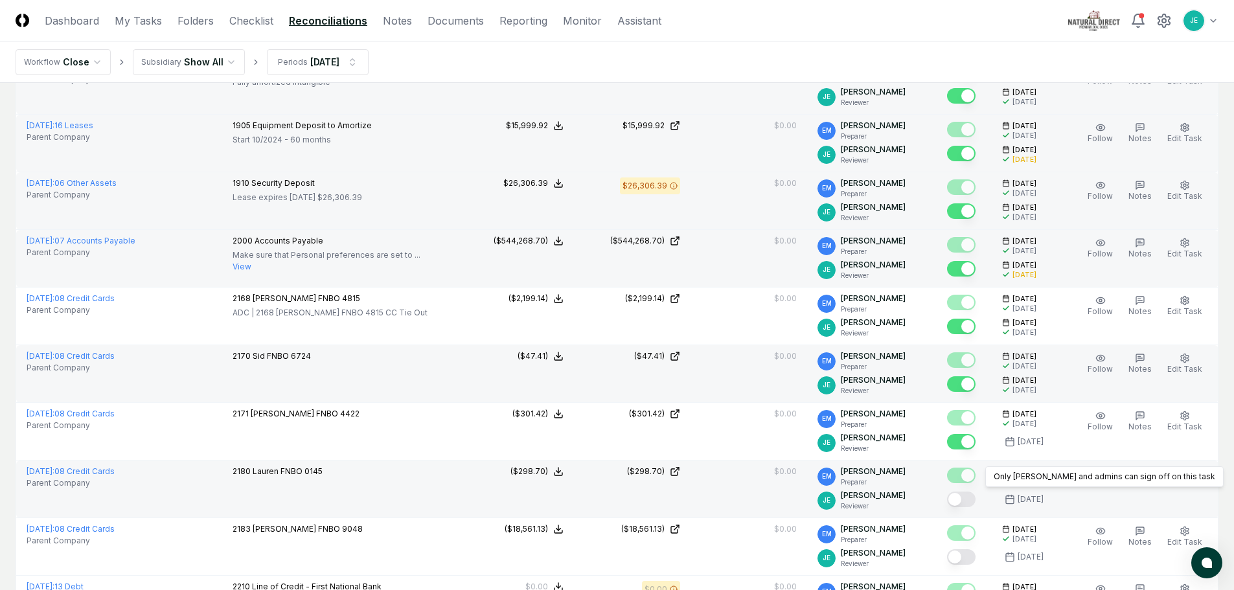
click at [962, 502] on button "Mark complete" at bounding box center [961, 500] width 29 height 16
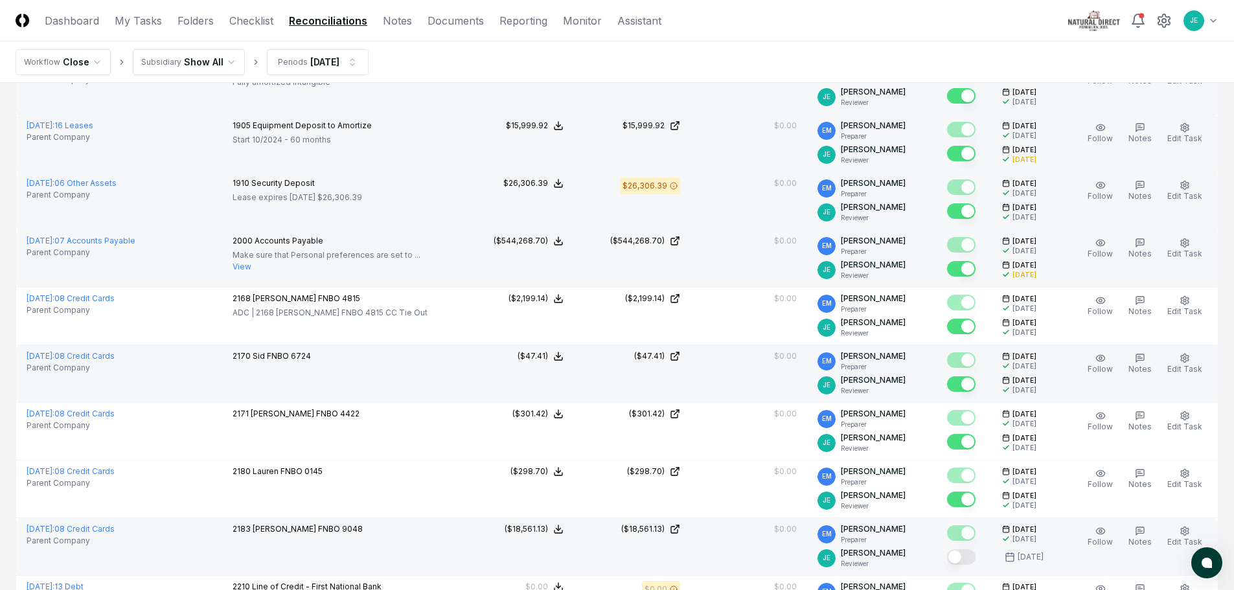
click at [968, 553] on button "Mark complete" at bounding box center [961, 557] width 29 height 16
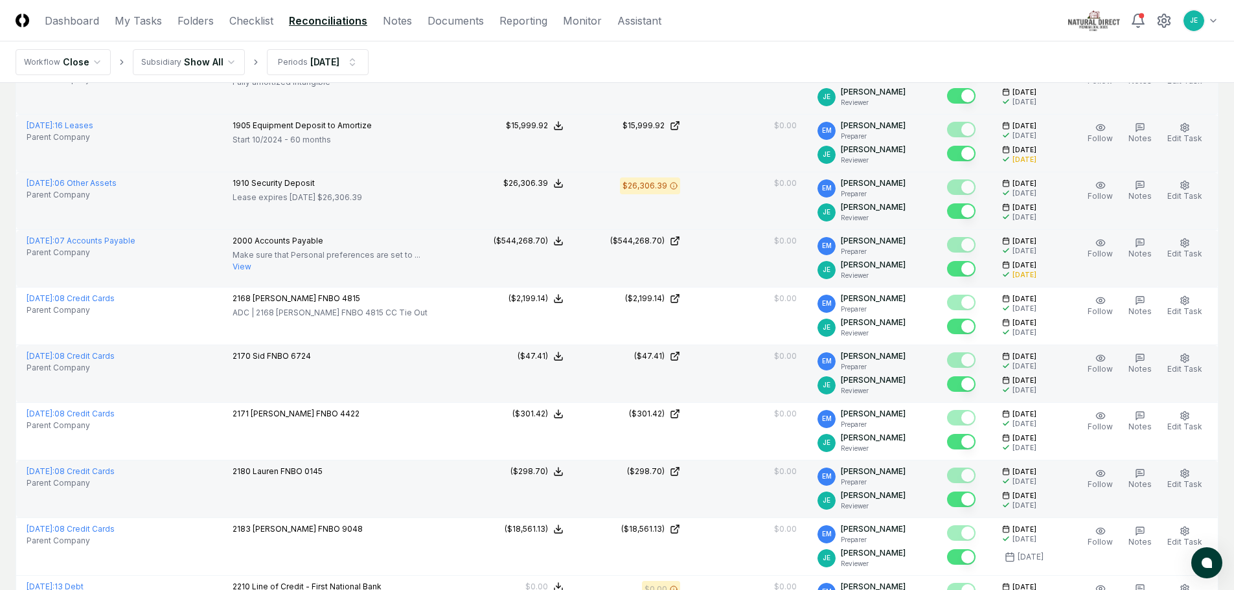
scroll to position [1296, 0]
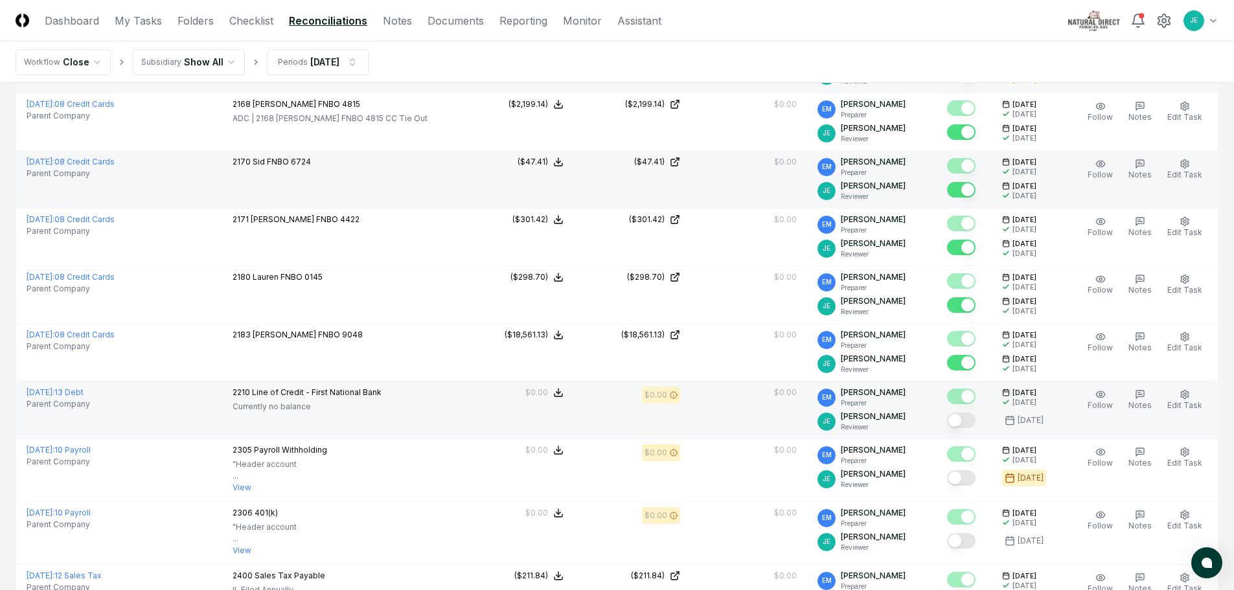
click at [960, 422] on button "Mark complete" at bounding box center [961, 421] width 29 height 16
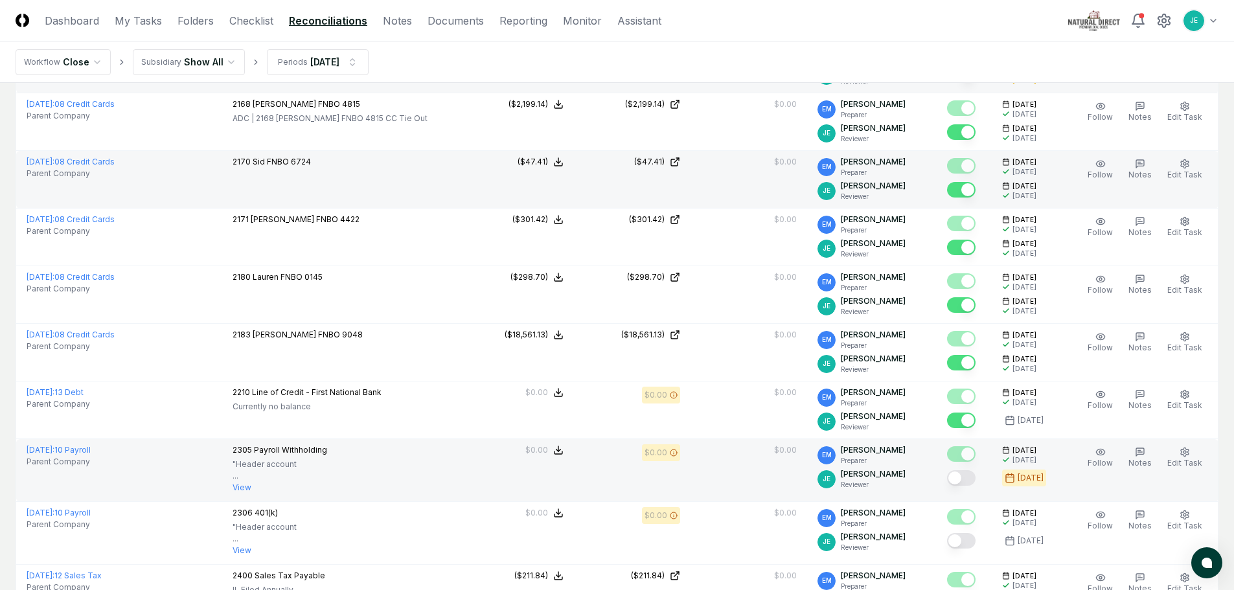
click at [963, 479] on button "Mark complete" at bounding box center [961, 478] width 29 height 16
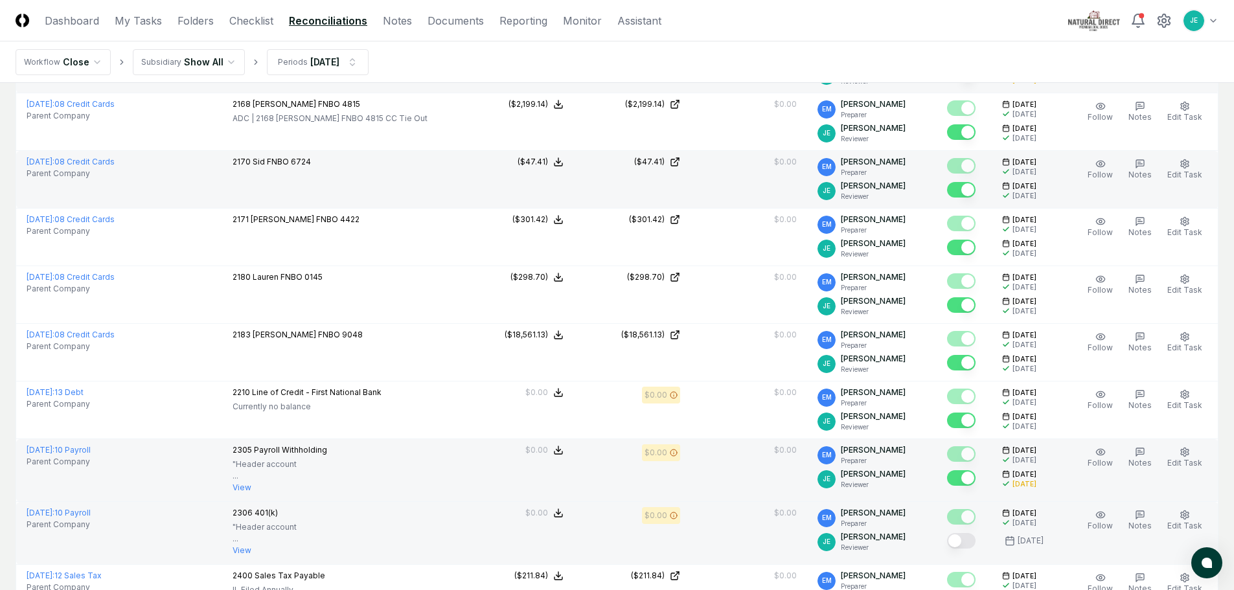
click at [959, 531] on div at bounding box center [964, 541] width 34 height 21
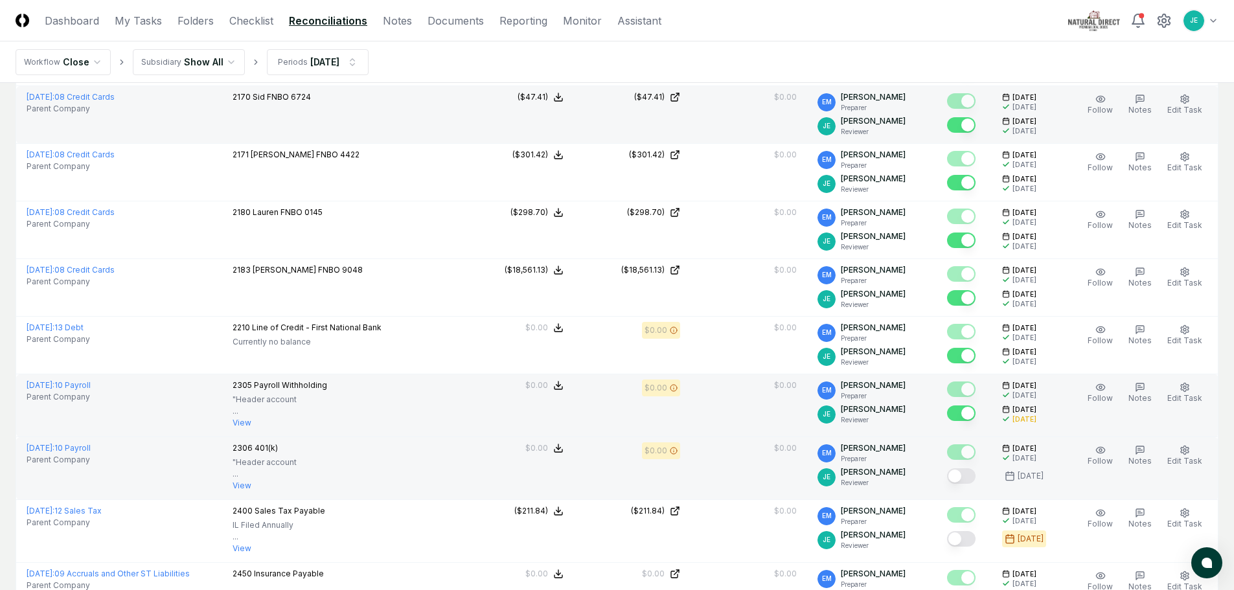
click at [975, 481] on button "Mark complete" at bounding box center [961, 476] width 29 height 16
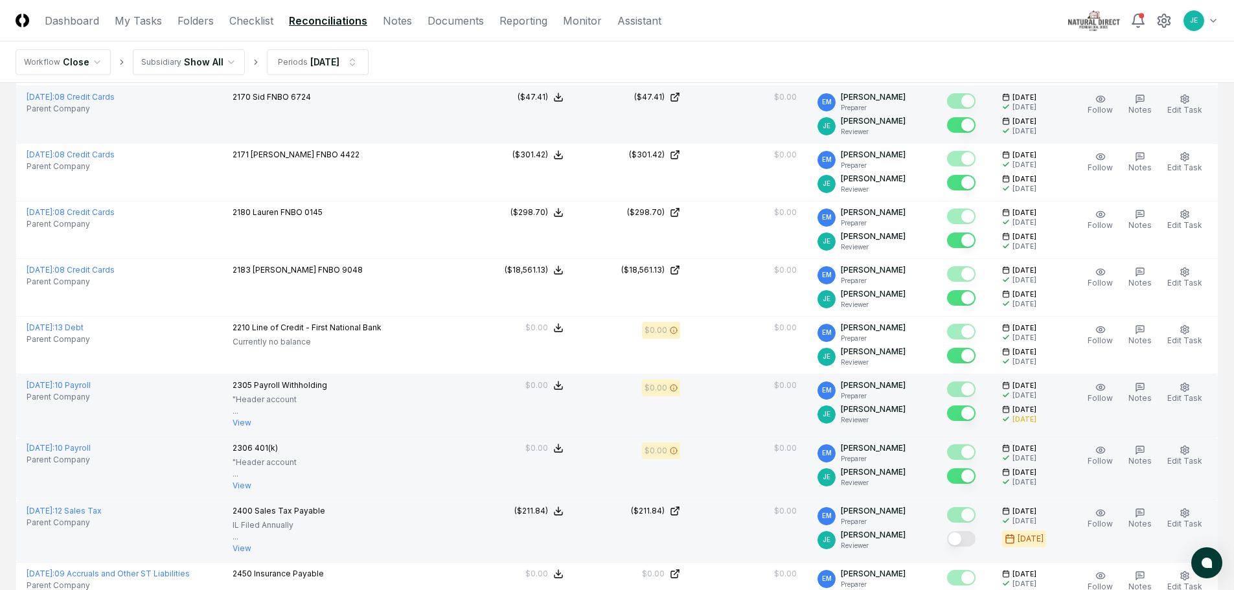
click at [972, 539] on button "Mark complete" at bounding box center [961, 539] width 29 height 16
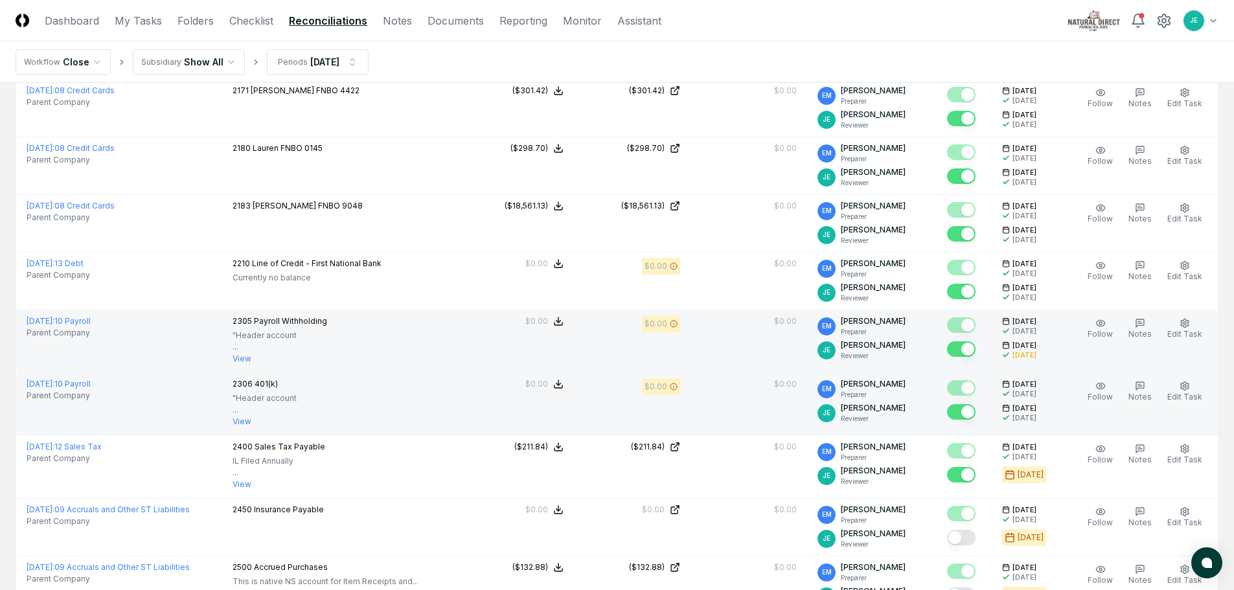
scroll to position [1555, 0]
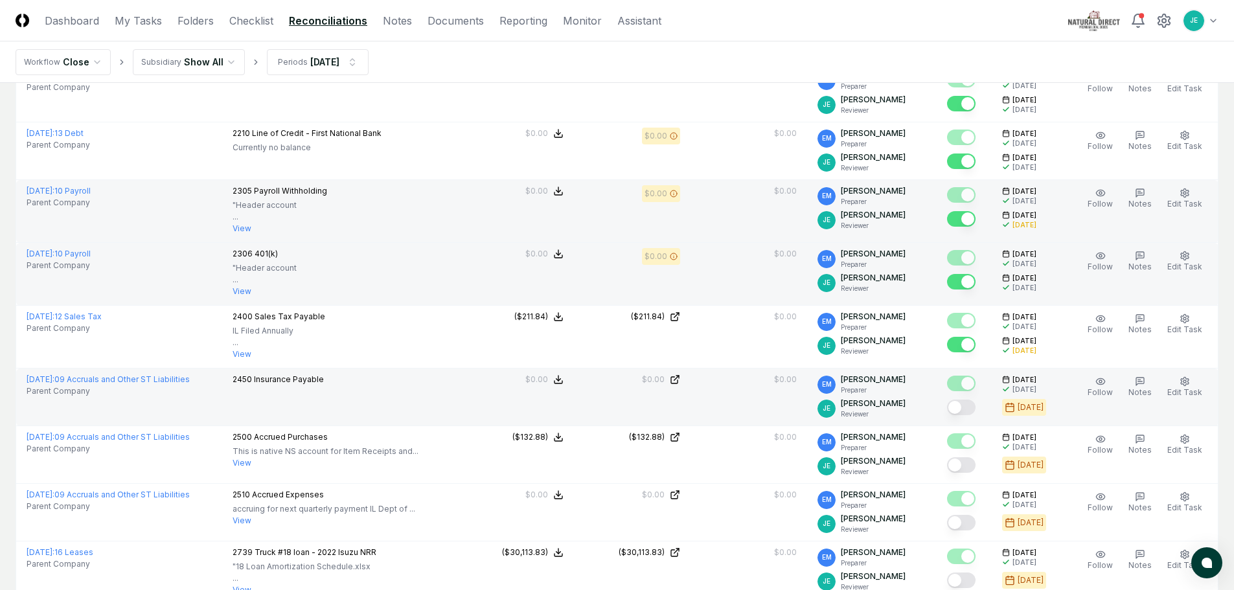
click at [964, 409] on button "Mark complete" at bounding box center [961, 408] width 29 height 16
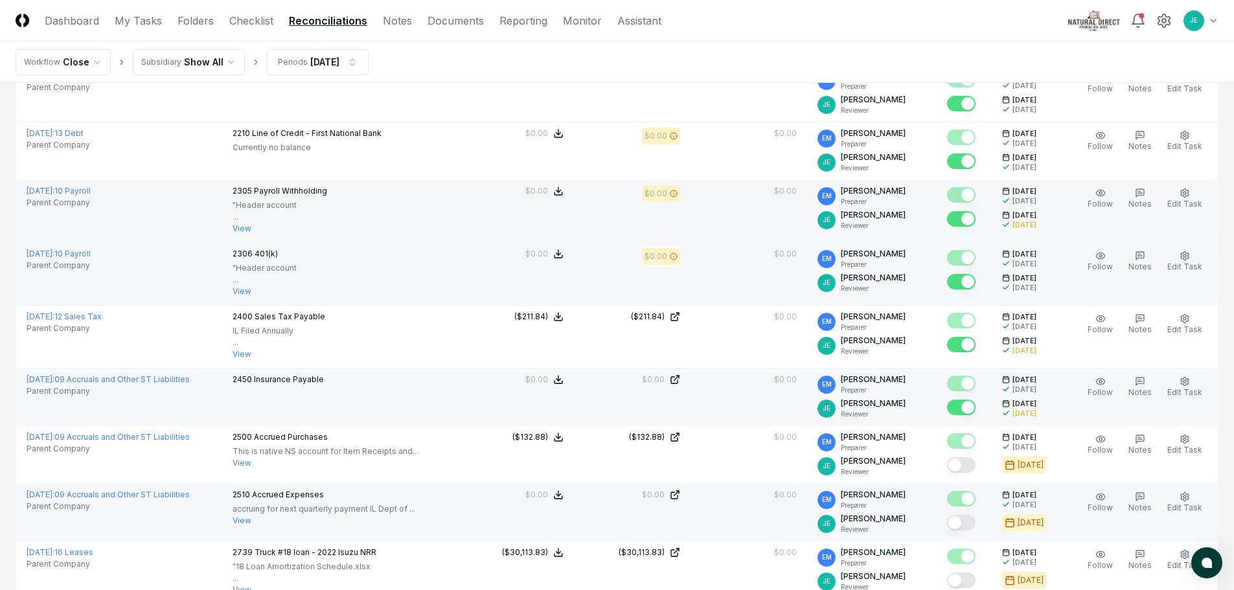
click at [969, 525] on button "Mark complete" at bounding box center [961, 523] width 29 height 16
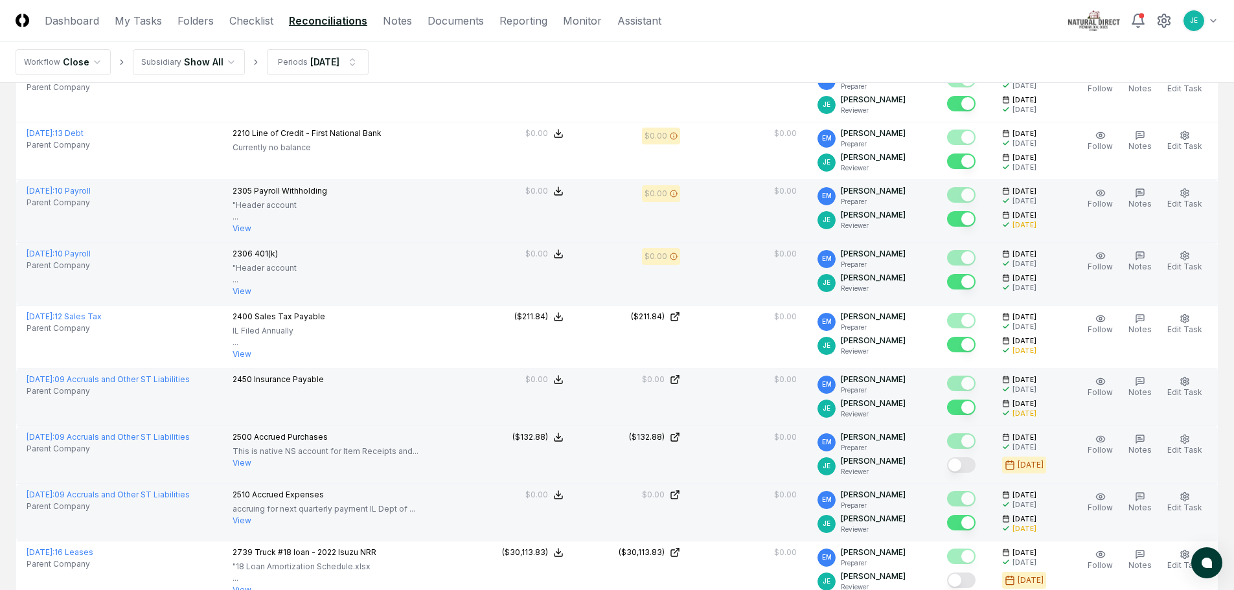
click at [973, 468] on button "Mark complete" at bounding box center [961, 465] width 29 height 16
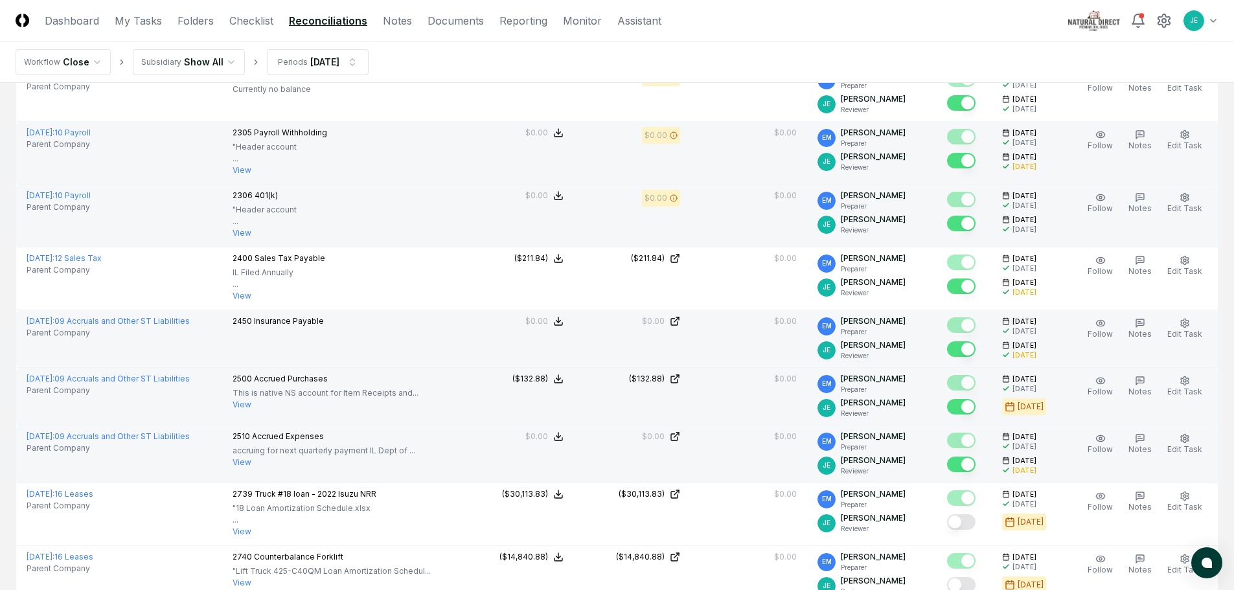
scroll to position [1749, 0]
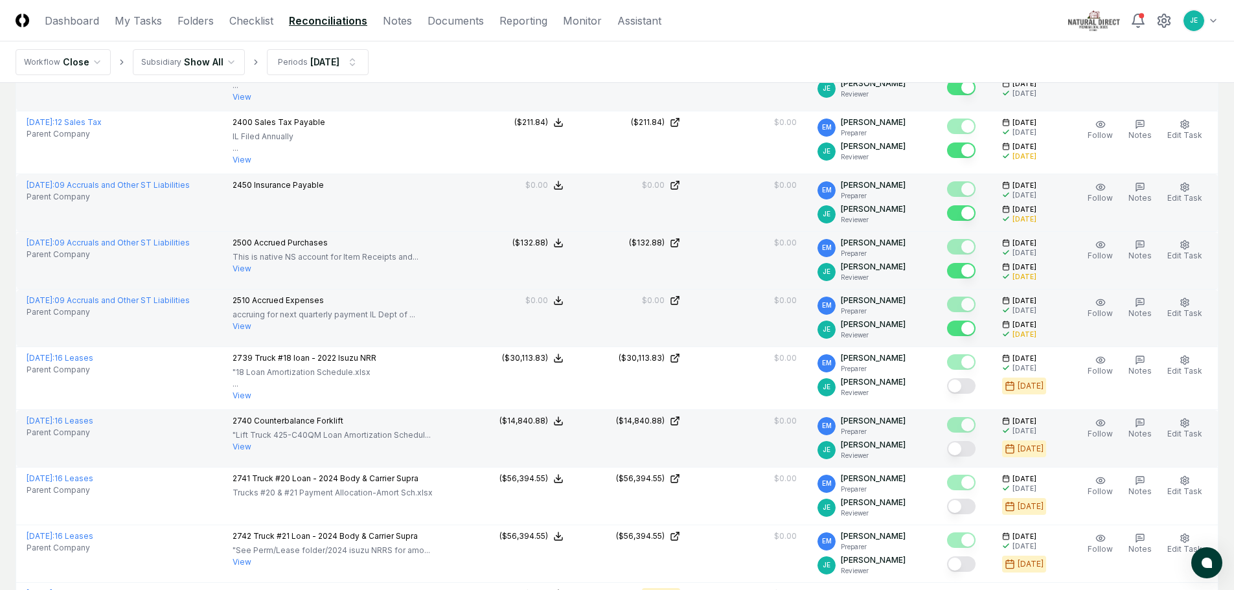
click at [969, 448] on button "Mark complete" at bounding box center [961, 449] width 29 height 16
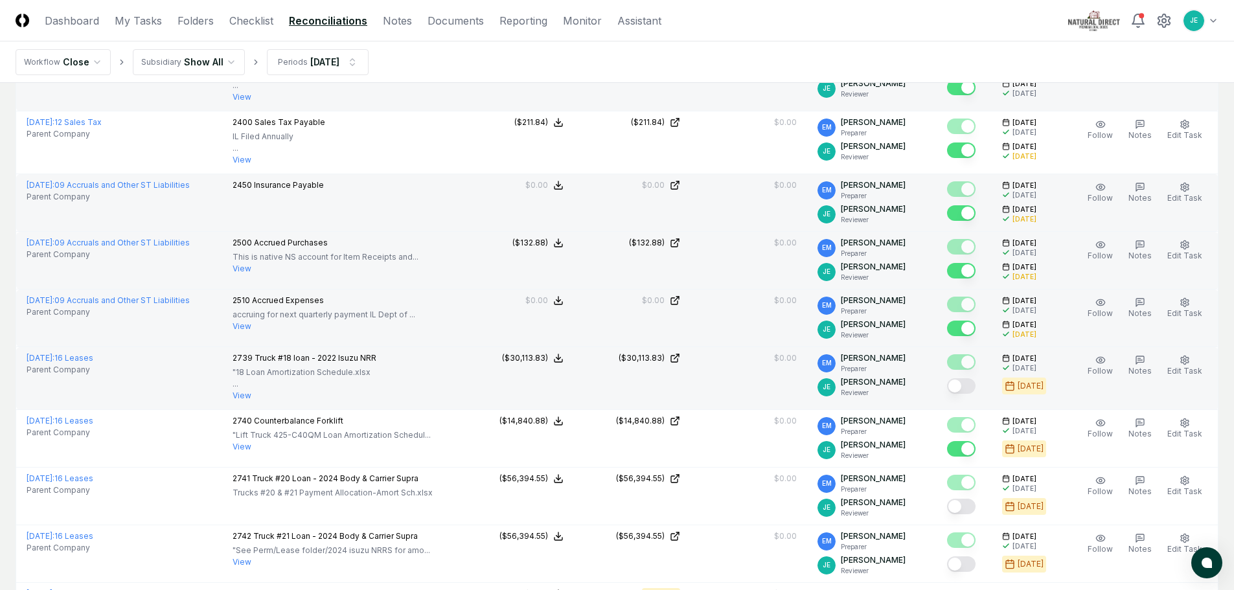
click at [971, 386] on button "Mark complete" at bounding box center [961, 386] width 29 height 16
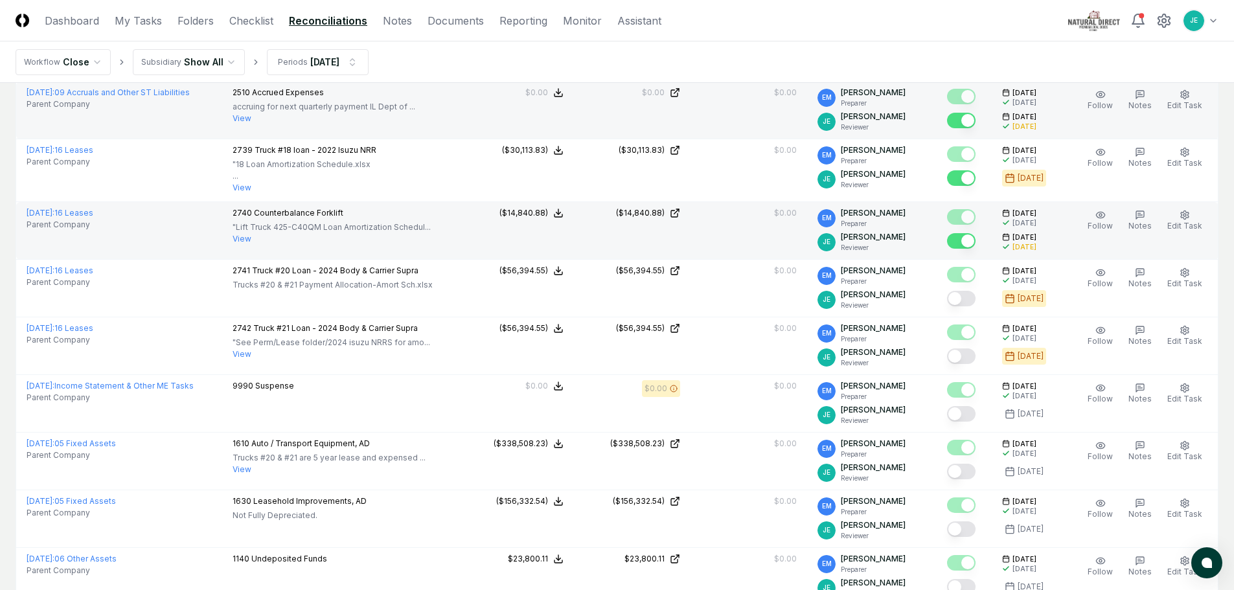
scroll to position [2009, 0]
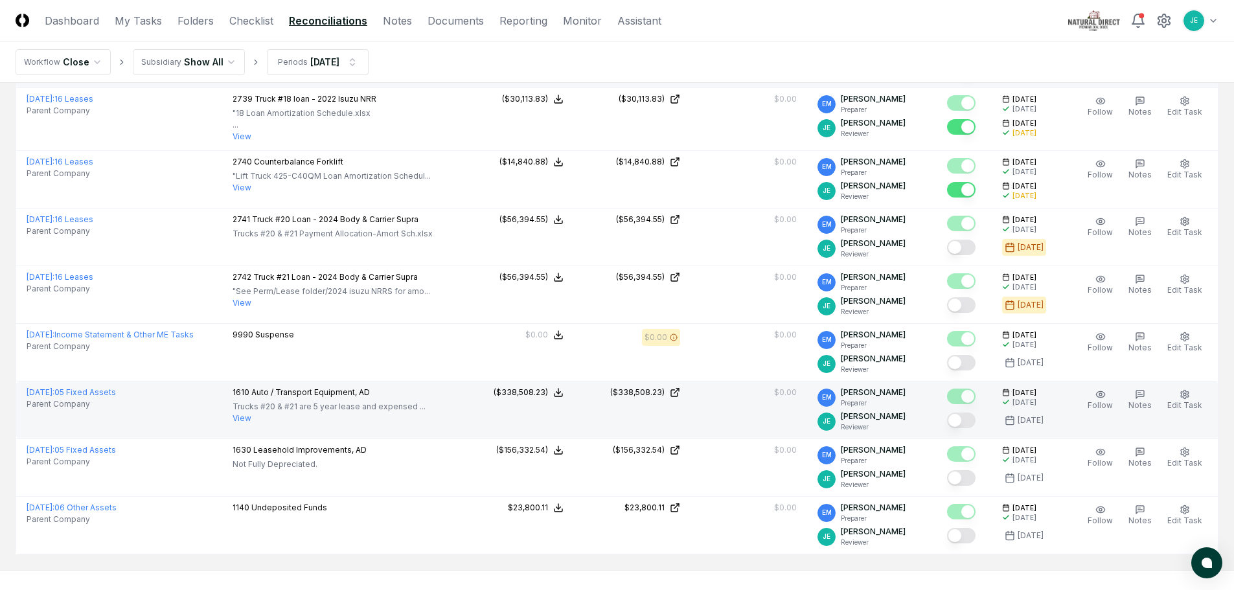
click at [967, 421] on button "Mark complete" at bounding box center [961, 421] width 29 height 16
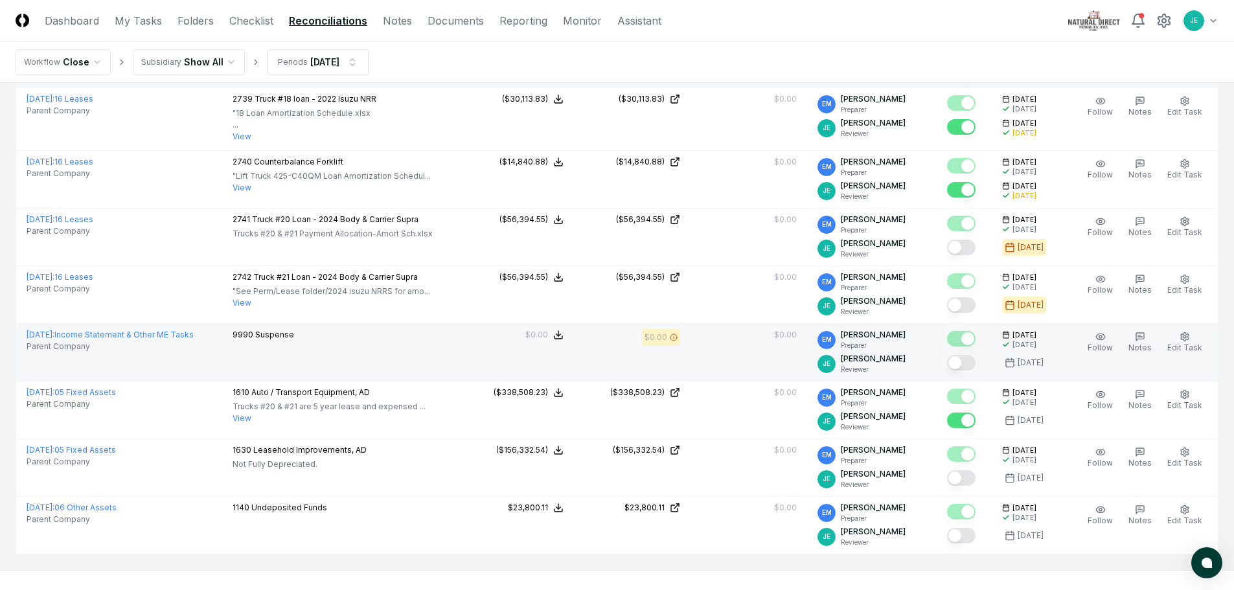
click at [971, 367] on button "Mark complete" at bounding box center [961, 363] width 29 height 16
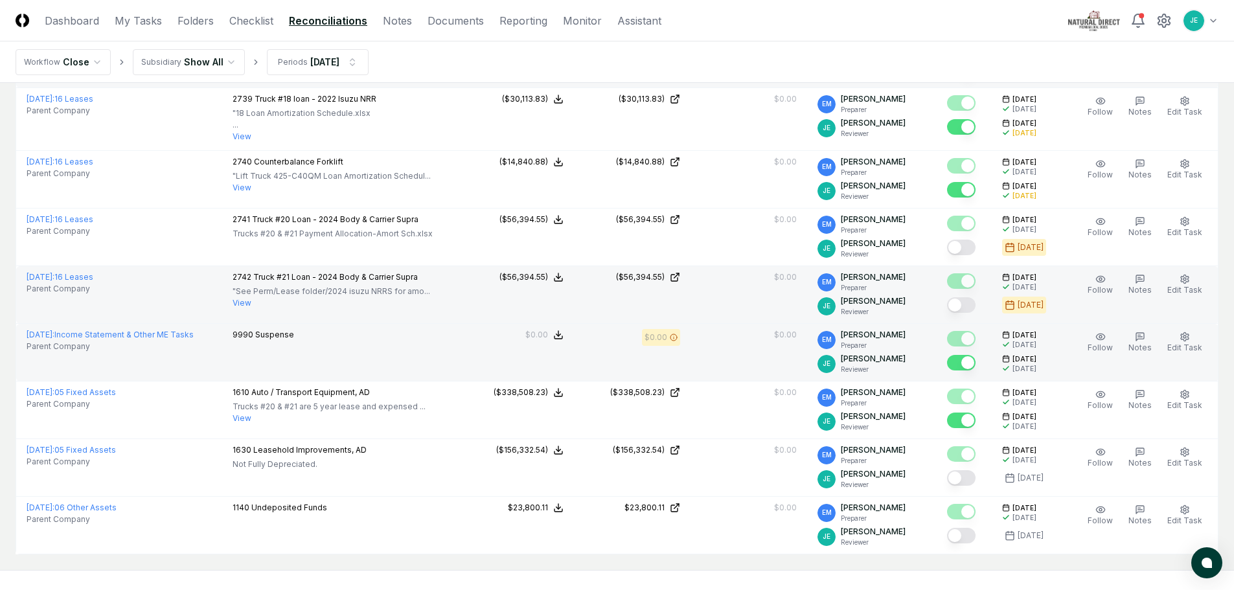
click at [967, 305] on button "Mark complete" at bounding box center [961, 305] width 29 height 16
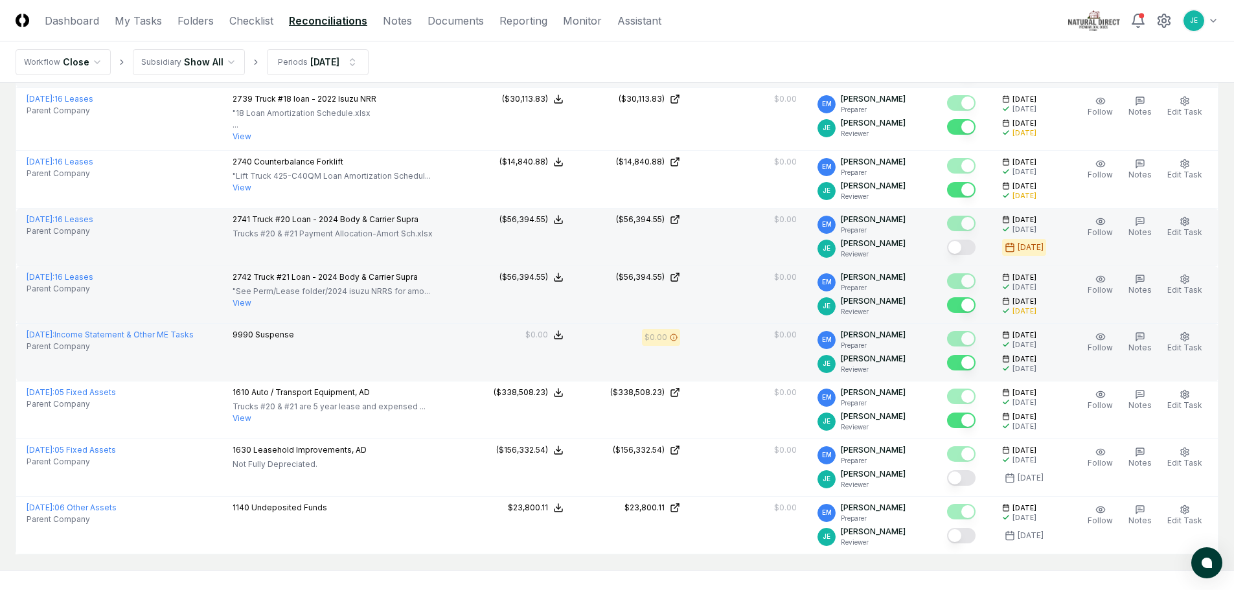
click at [974, 252] on button "Mark complete" at bounding box center [961, 248] width 29 height 16
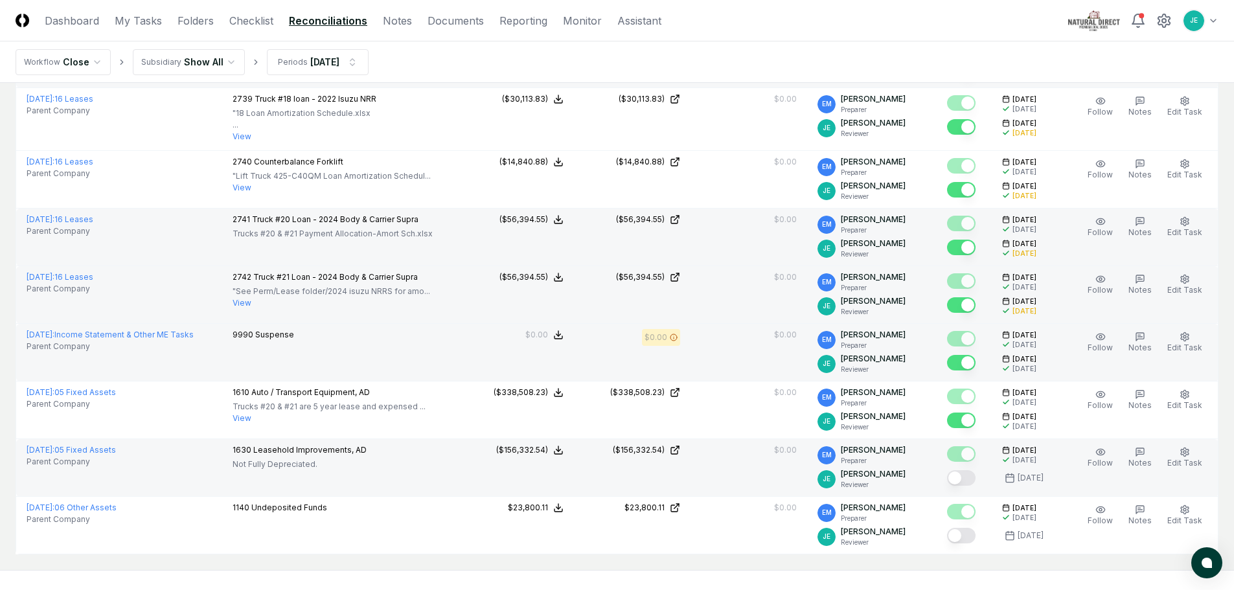
click at [964, 481] on button "Mark complete" at bounding box center [961, 478] width 29 height 16
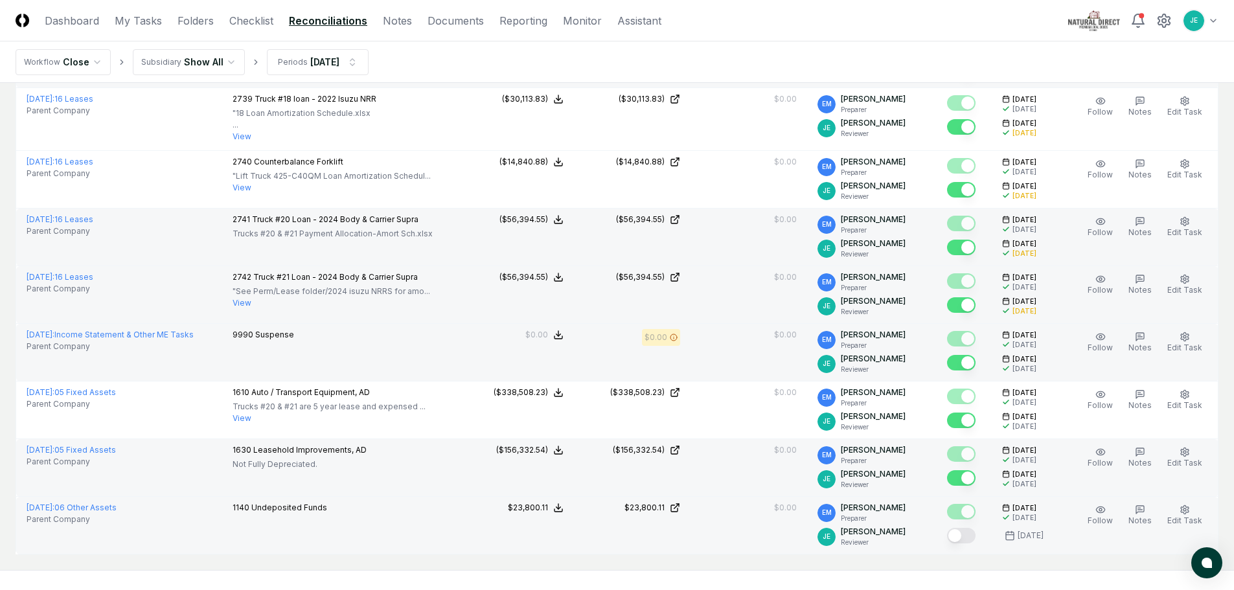
click at [973, 540] on button "Mark complete" at bounding box center [961, 536] width 29 height 16
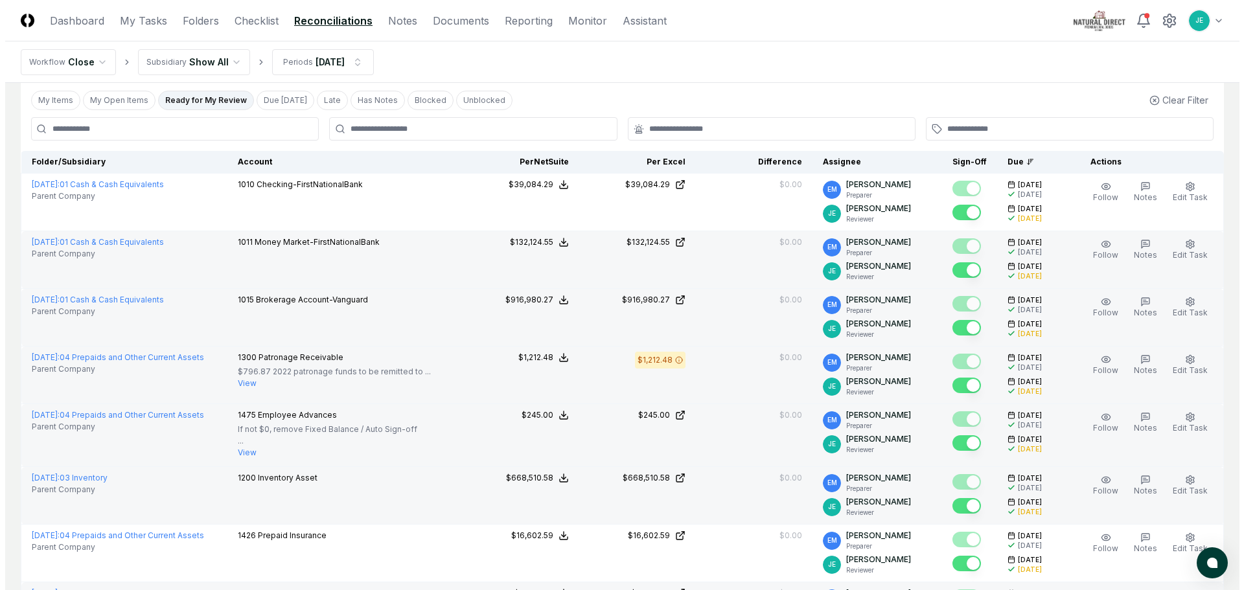
scroll to position [0, 0]
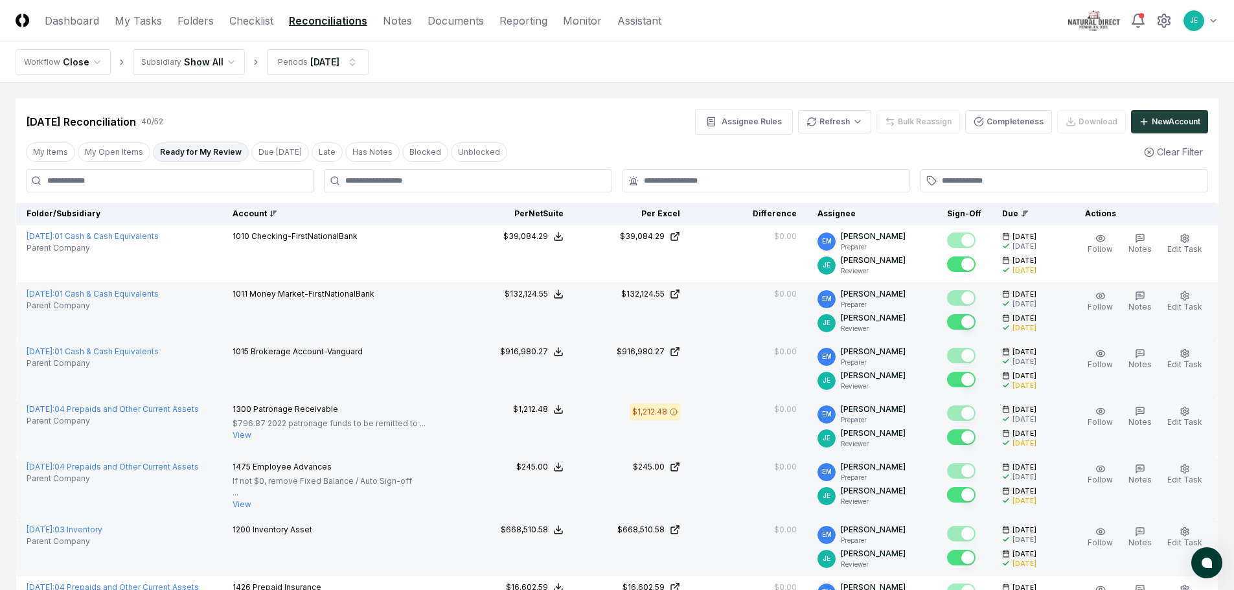
click at [313, 218] on div "Account" at bounding box center [340, 214] width 214 height 12
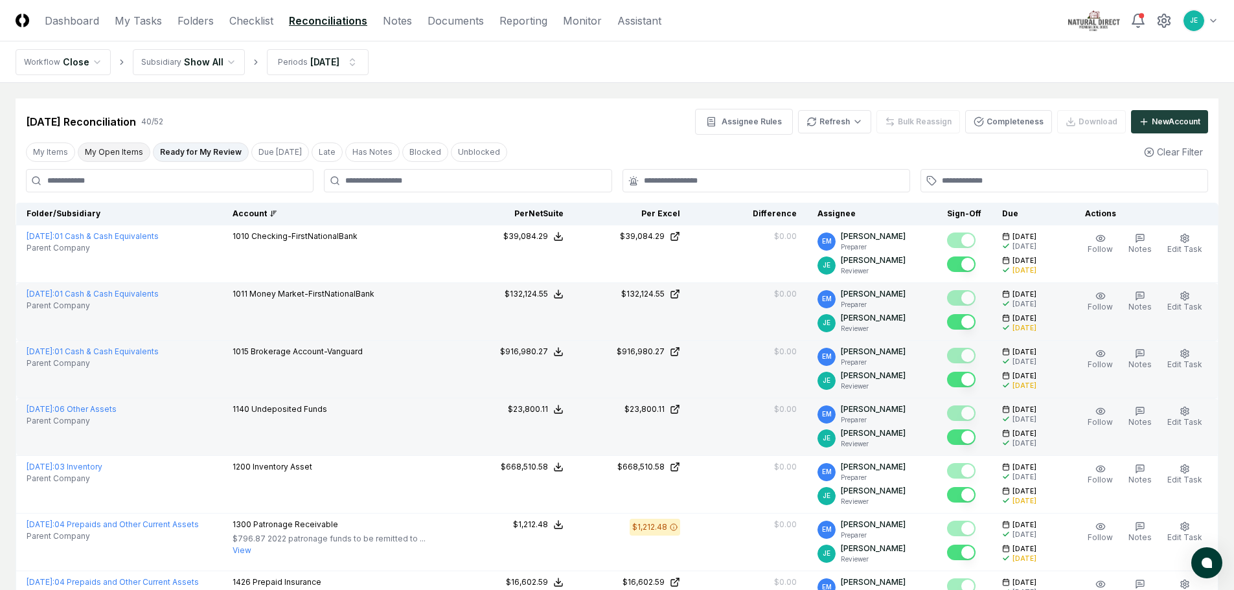
click at [102, 148] on button "My Open Items" at bounding box center [114, 152] width 73 height 19
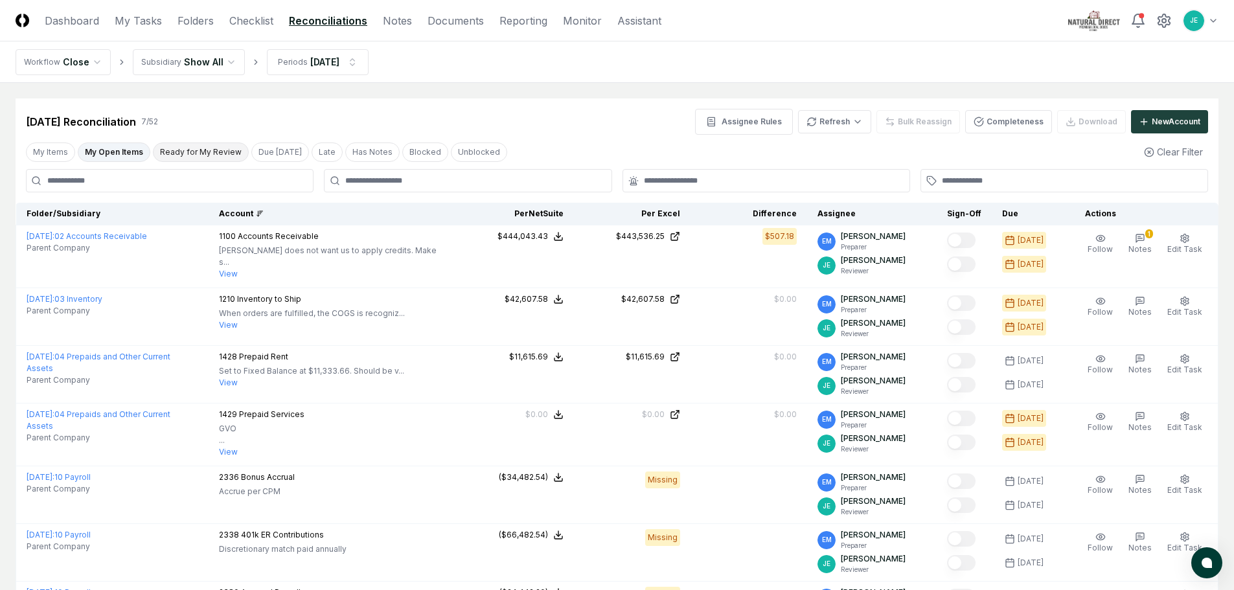
click at [194, 154] on button "Ready for My Review" at bounding box center [201, 152] width 96 height 19
